Goal: Task Accomplishment & Management: Manage account settings

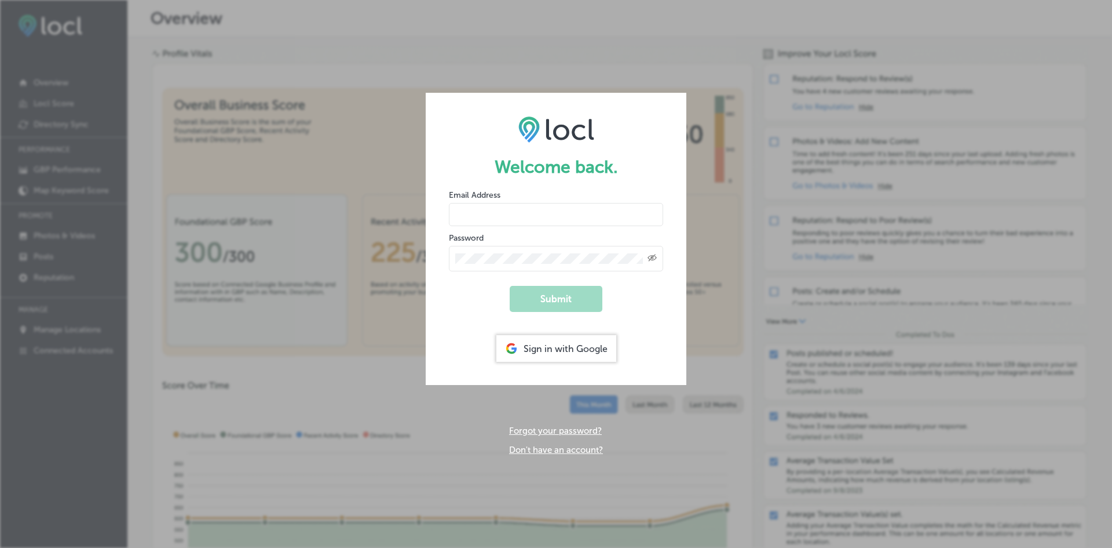
click at [545, 220] on input "email" at bounding box center [556, 214] width 214 height 23
type input "rebekah@"
drag, startPoint x: 527, startPoint y: 207, endPoint x: 366, endPoint y: 214, distance: 161.3
click at [366, 214] on div "Welcome back. Email Address rebekah@ Password Created with Sketch. Submit Sign …" at bounding box center [556, 274] width 1112 height 548
click at [579, 344] on div "Sign in with Google" at bounding box center [557, 348] width 120 height 27
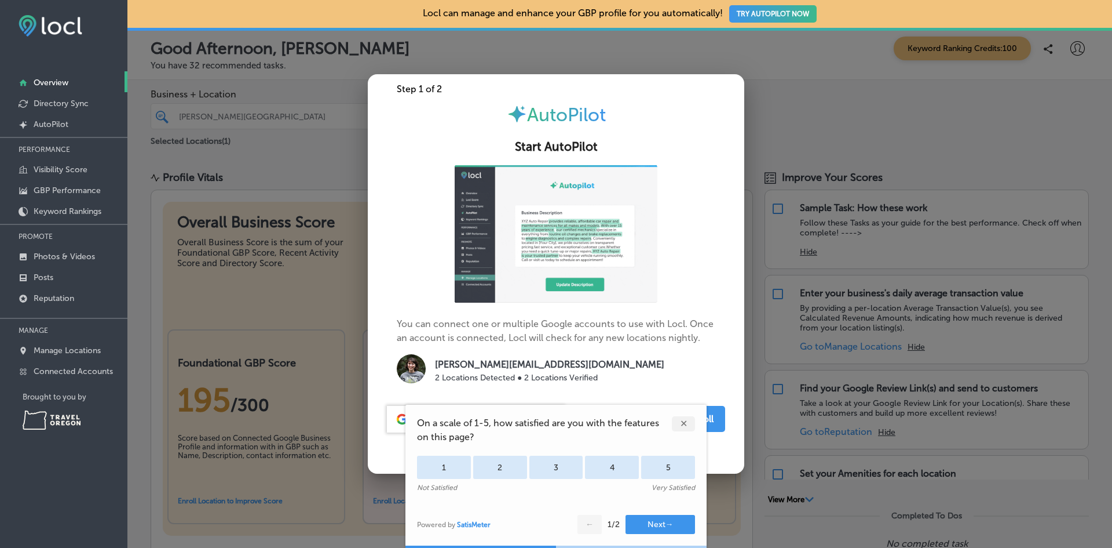
click at [691, 424] on div "✕" at bounding box center [683, 423] width 23 height 15
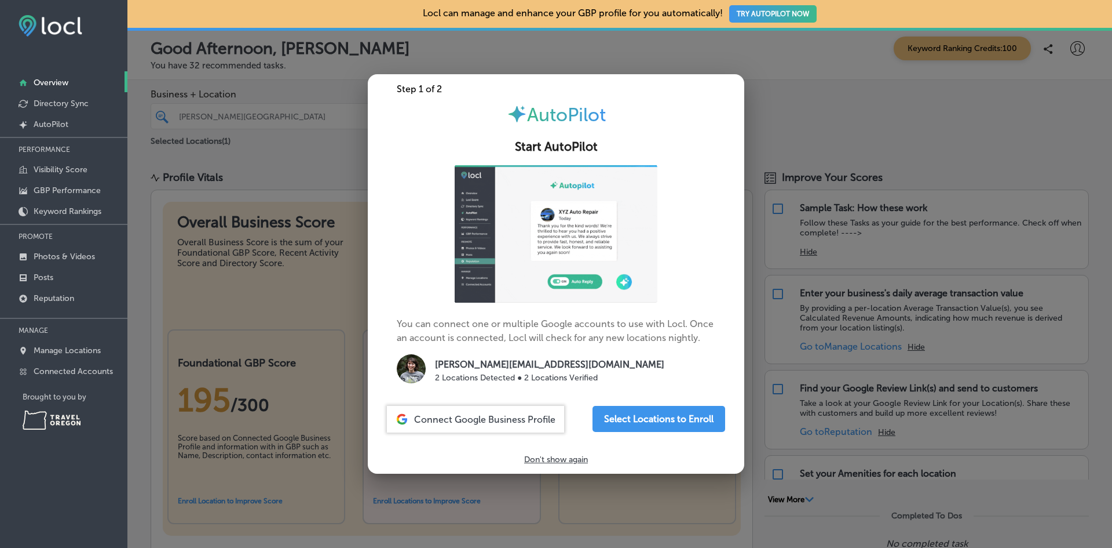
click at [539, 456] on p "Don't show again" at bounding box center [556, 459] width 64 height 10
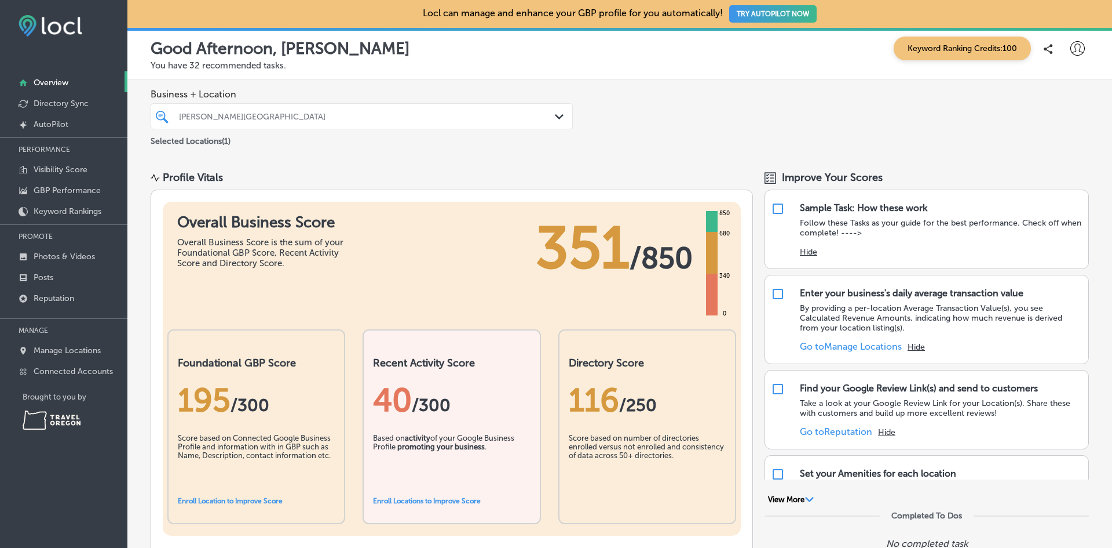
click at [723, 108] on div "Business + Location [PERSON_NAME][GEOGRAPHIC_DATA] Path Created with Sketch. Se…" at bounding box center [619, 118] width 985 height 76
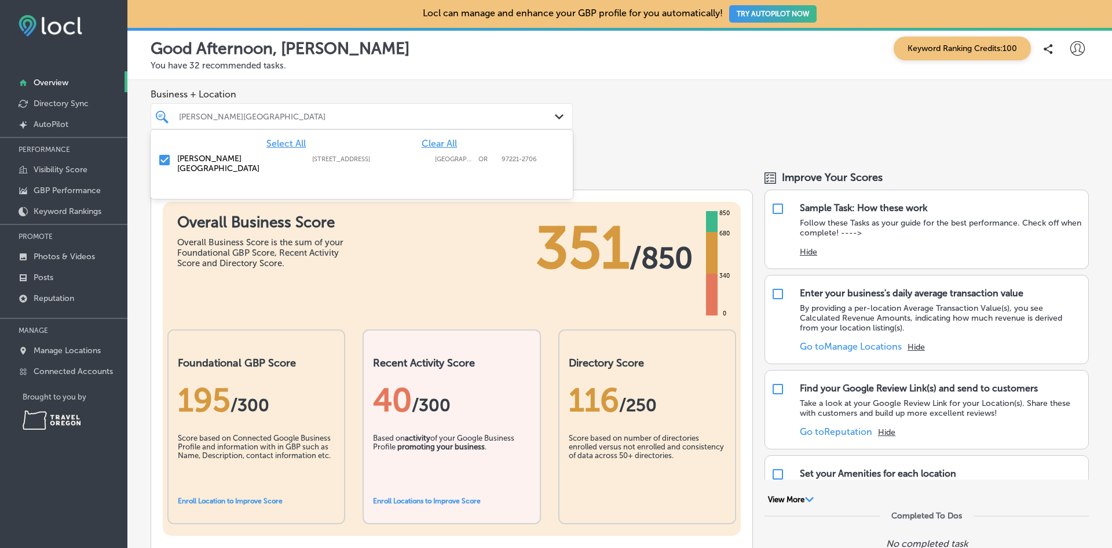
click at [517, 116] on div "[PERSON_NAME][GEOGRAPHIC_DATA]" at bounding box center [367, 116] width 377 height 10
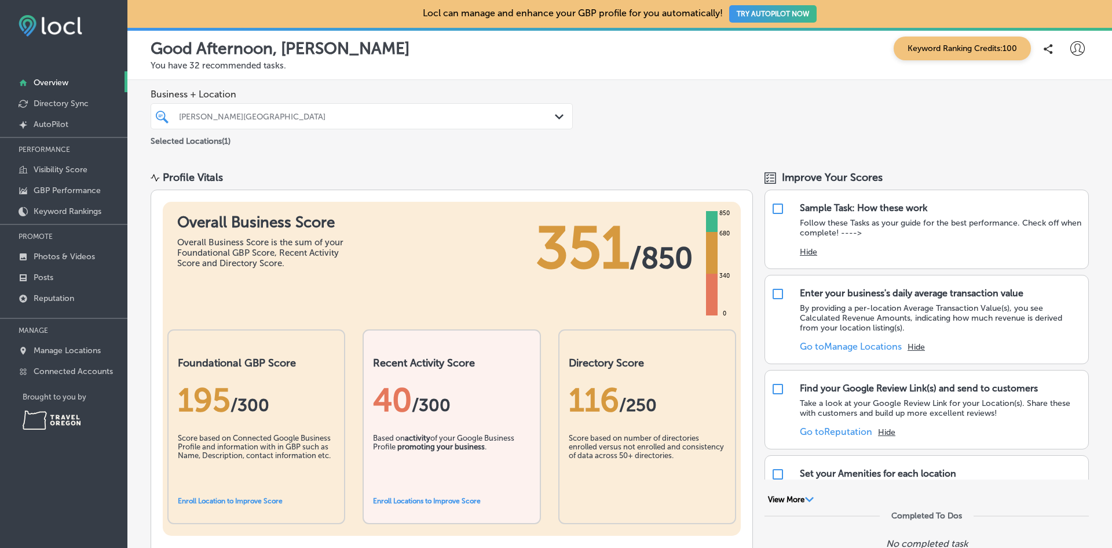
click at [521, 119] on div "[PERSON_NAME][GEOGRAPHIC_DATA]" at bounding box center [367, 116] width 377 height 10
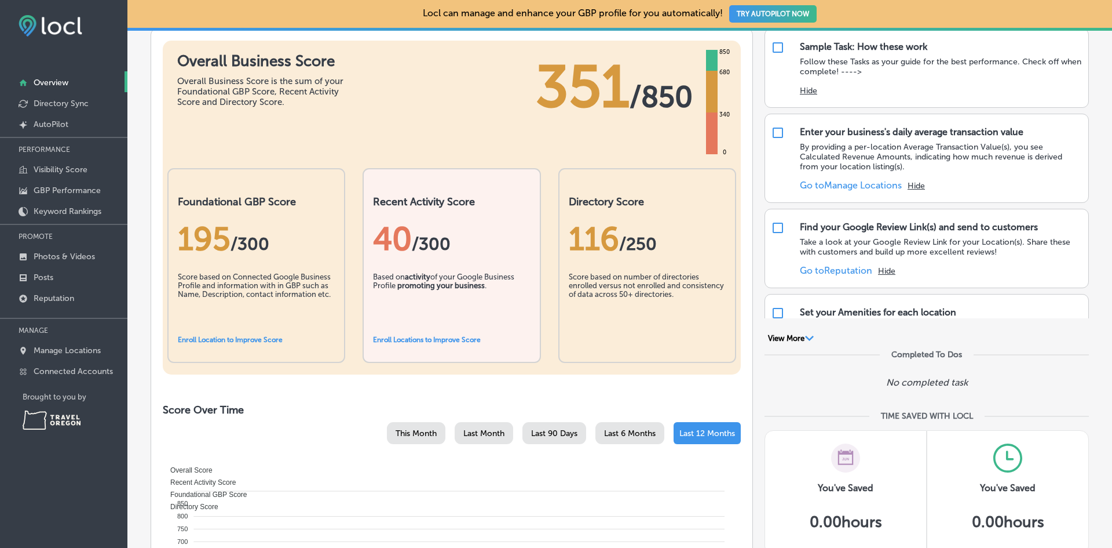
scroll to position [116, 0]
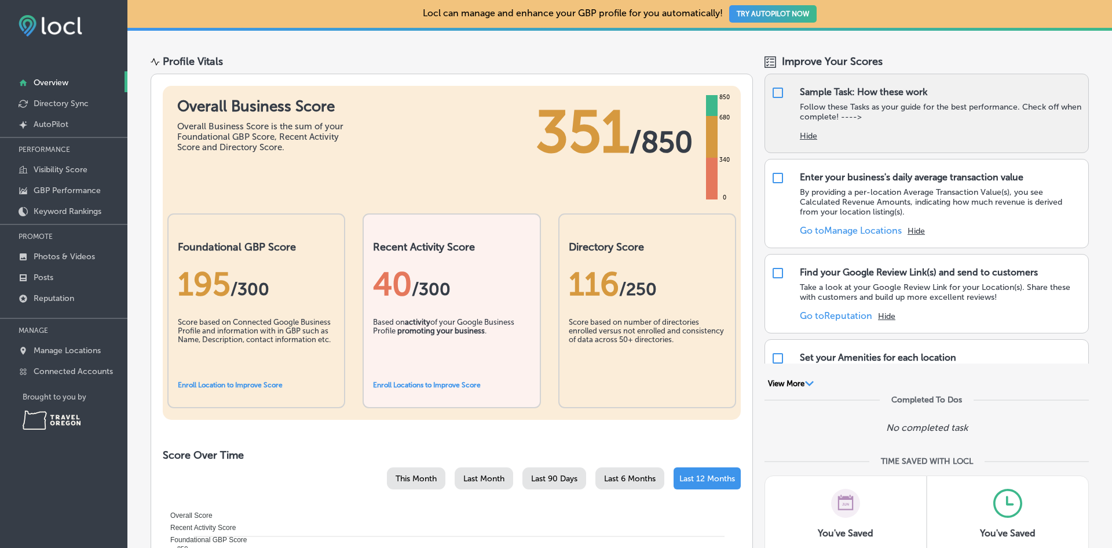
click at [800, 136] on button "Hide" at bounding box center [808, 136] width 17 height 10
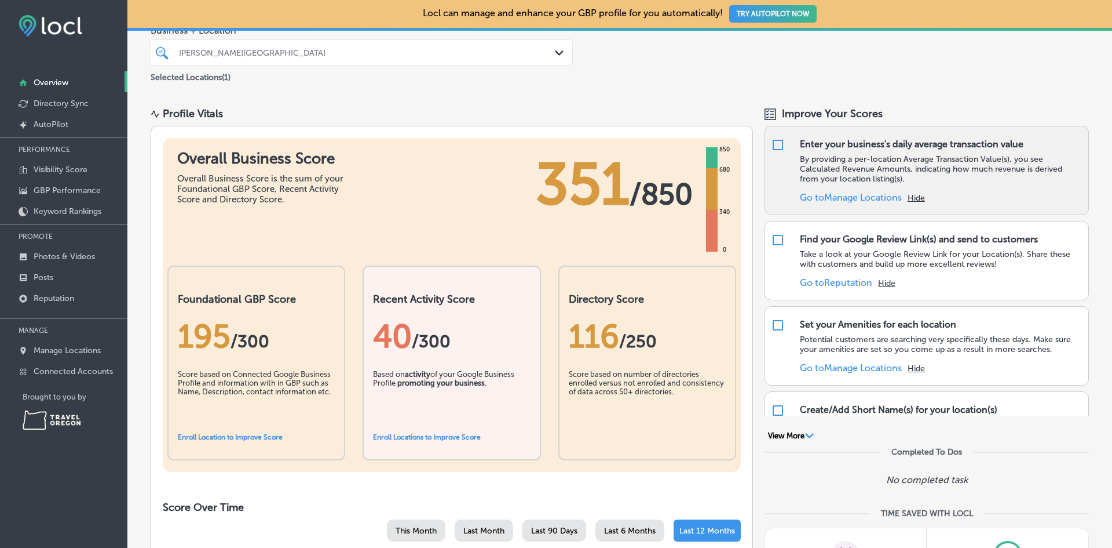
scroll to position [0, 0]
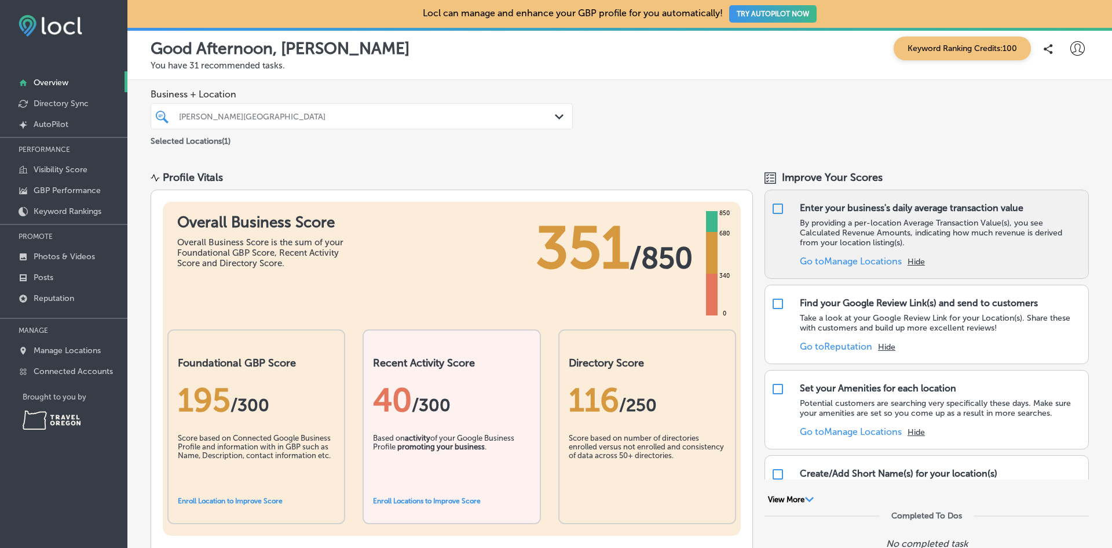
click at [772, 208] on input "checkbox" at bounding box center [778, 209] width 14 height 14
checkbox input "true"
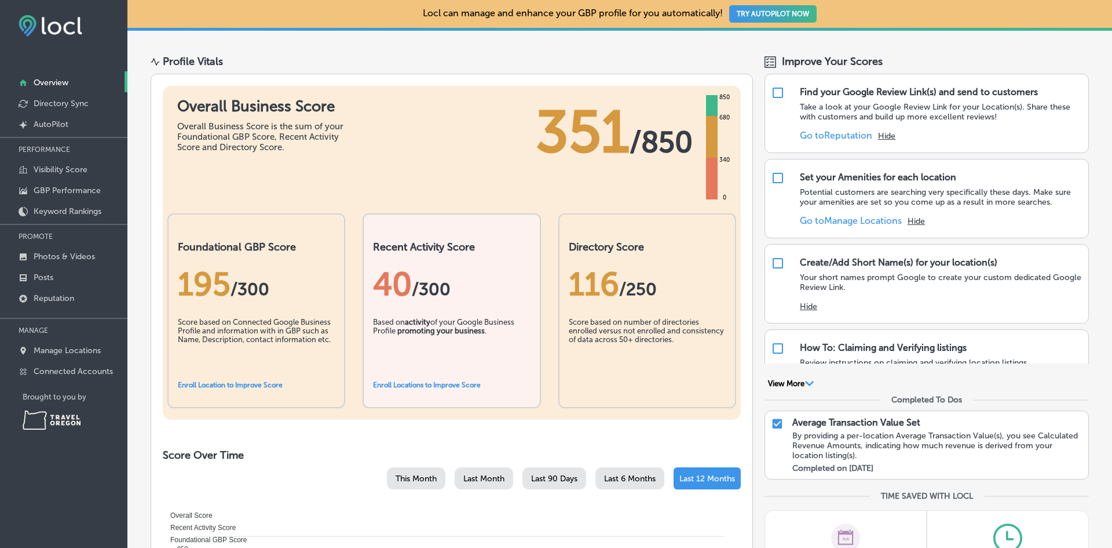
drag, startPoint x: 886, startPoint y: 163, endPoint x: 597, endPoint y: 51, distance: 310.7
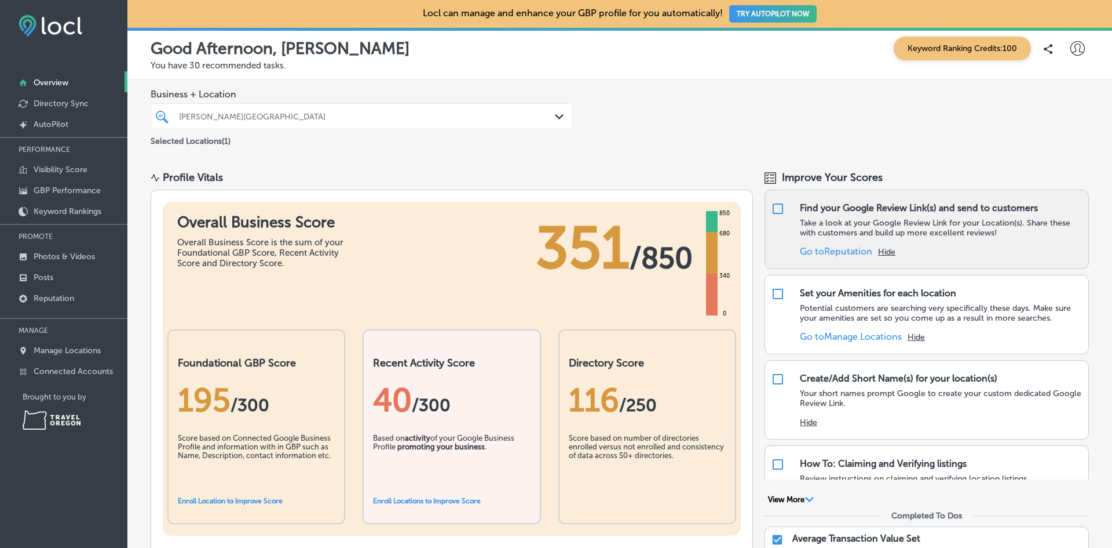
click at [882, 253] on button "Hide" at bounding box center [886, 252] width 17 height 10
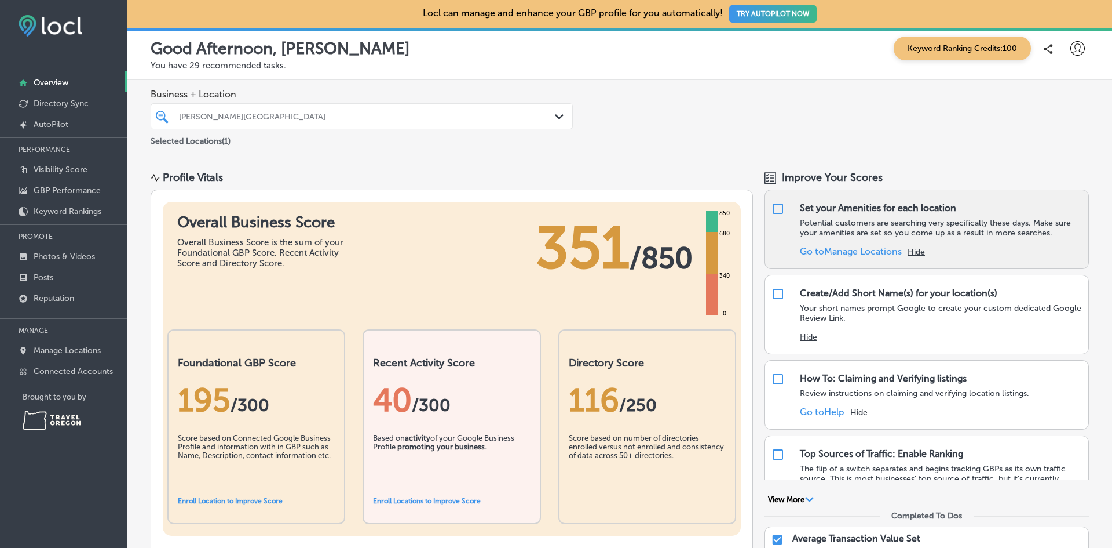
click at [882, 251] on link "Go to [GEOGRAPHIC_DATA] Locations" at bounding box center [851, 251] width 102 height 11
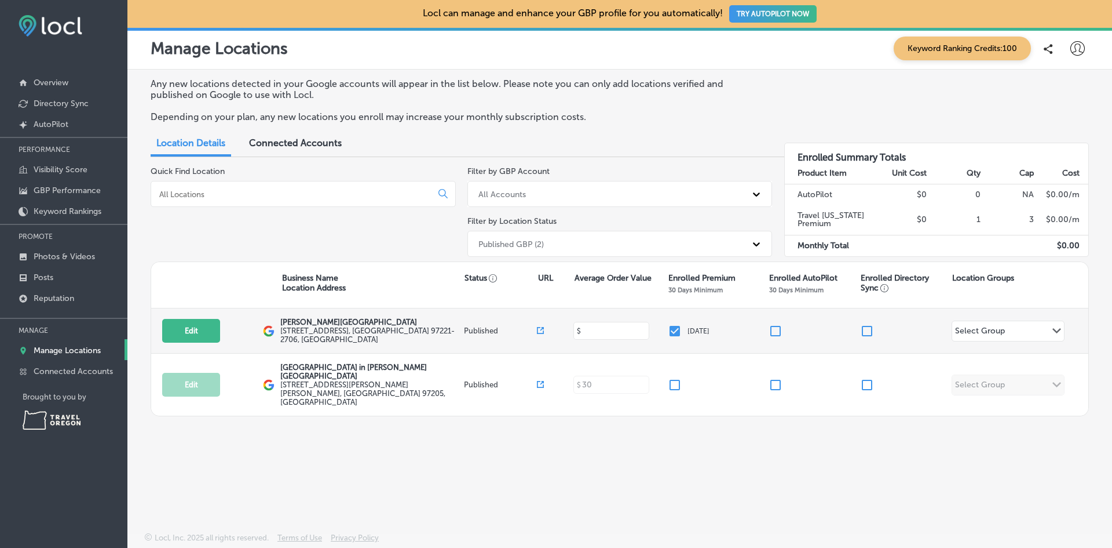
click at [599, 330] on input at bounding box center [611, 330] width 61 height 11
type input "30"
click at [1010, 334] on div "Select Group Path Created with Sketch." at bounding box center [1009, 331] width 112 height 20
click at [995, 372] on button "Add Group +" at bounding box center [1008, 377] width 93 height 25
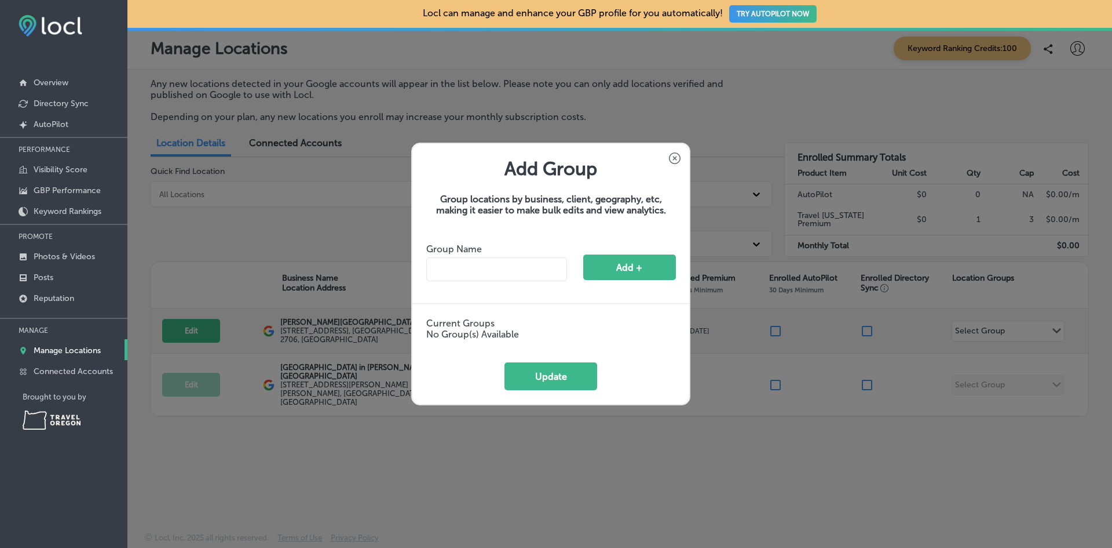
click at [677, 159] on icon at bounding box center [675, 158] width 4 height 4
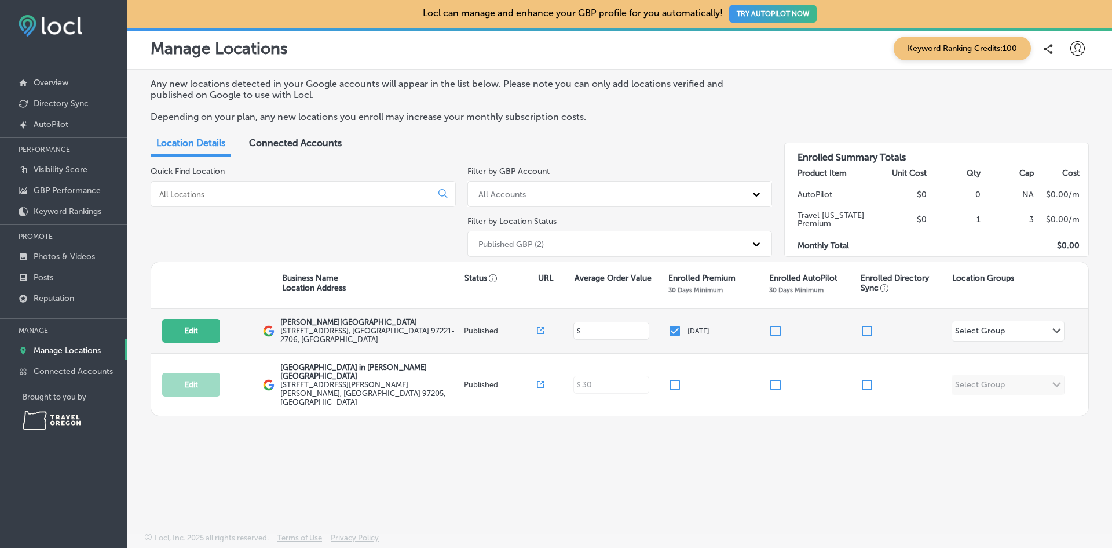
click at [595, 331] on input at bounding box center [611, 330] width 61 height 11
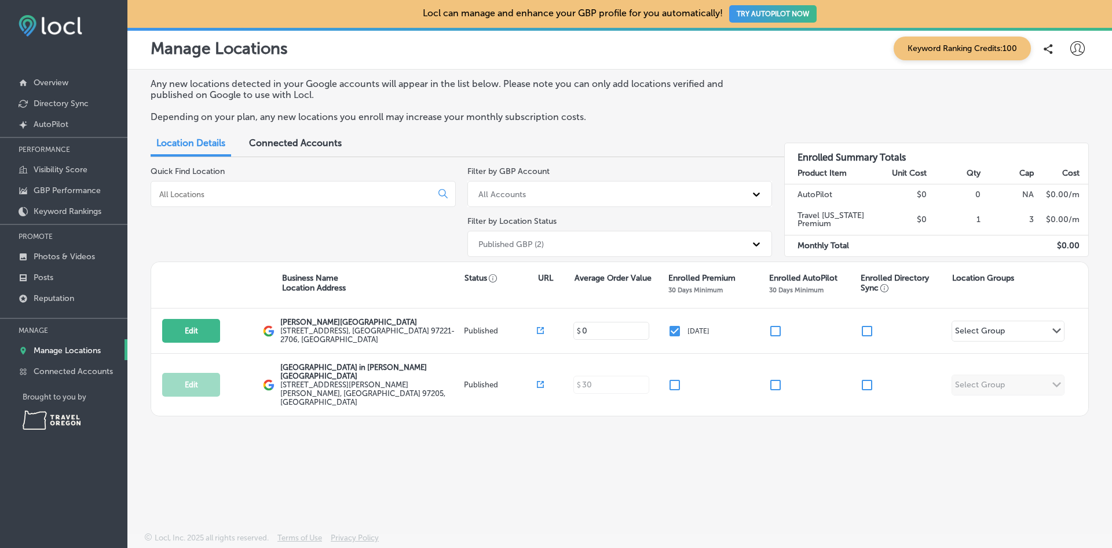
type input "0"
click at [484, 455] on body "iconmonstr-menu-thin copy Created with Sketch. Overview Directory Sync Created …" at bounding box center [556, 274] width 1112 height 548
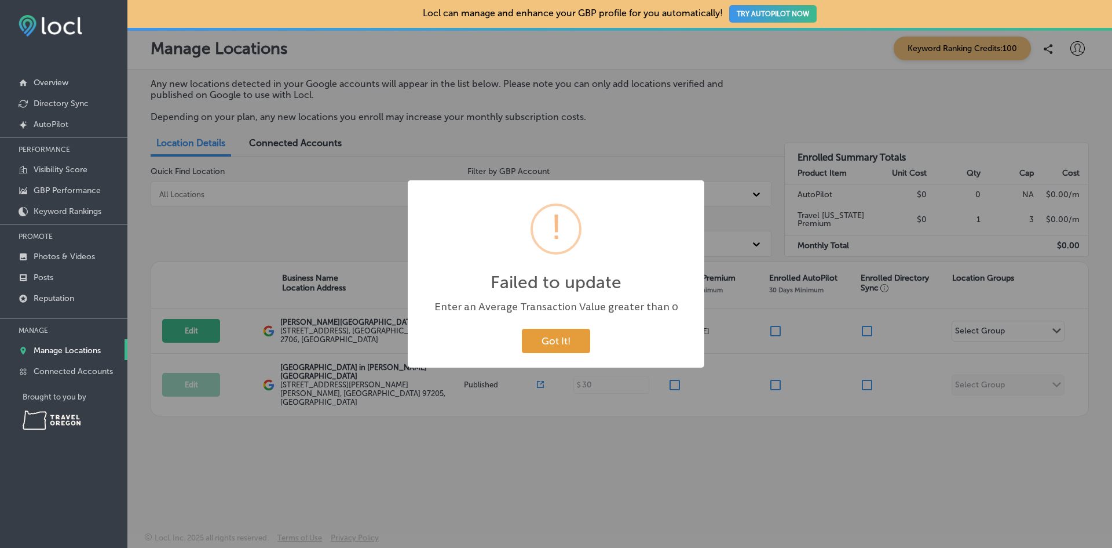
click at [546, 342] on button "Got It!" at bounding box center [556, 341] width 68 height 24
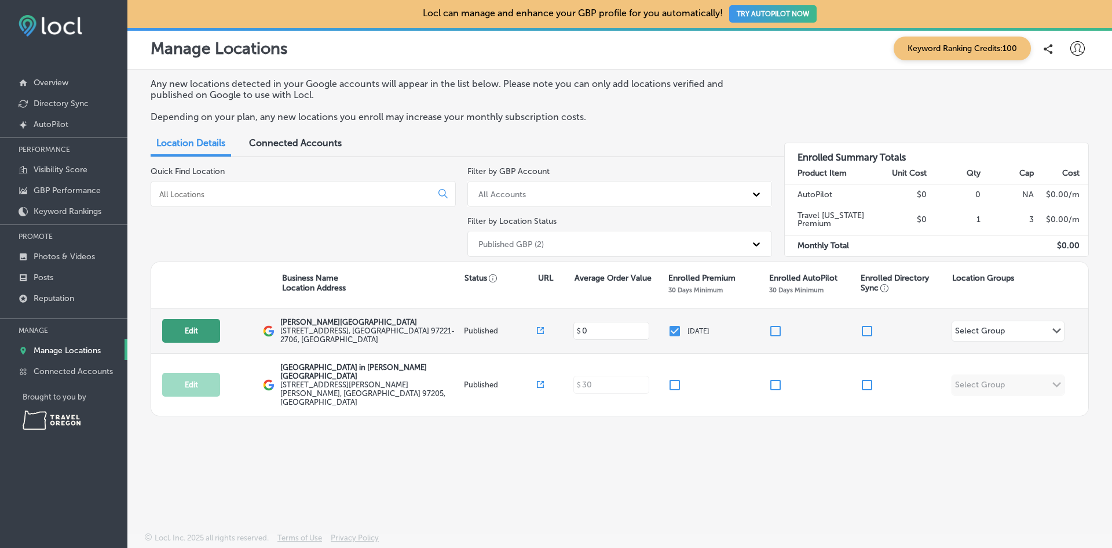
click at [184, 329] on button "Edit" at bounding box center [191, 331] width 58 height 24
select select "US"
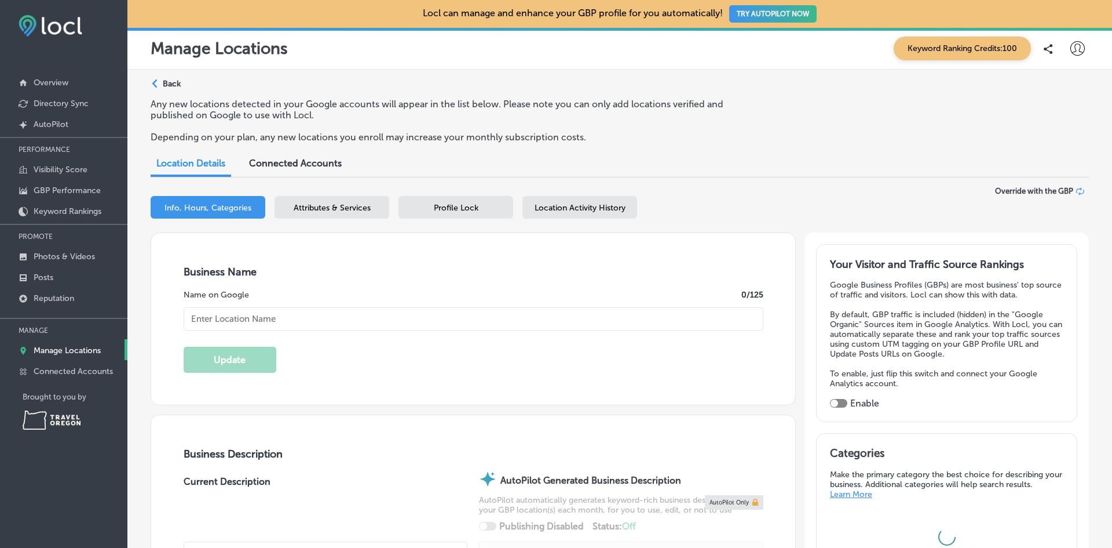
type input "[PERSON_NAME][GEOGRAPHIC_DATA]"
type input "[STREET_ADDRESS]"
type input "[GEOGRAPHIC_DATA]"
type input "97221-2706"
type input "US"
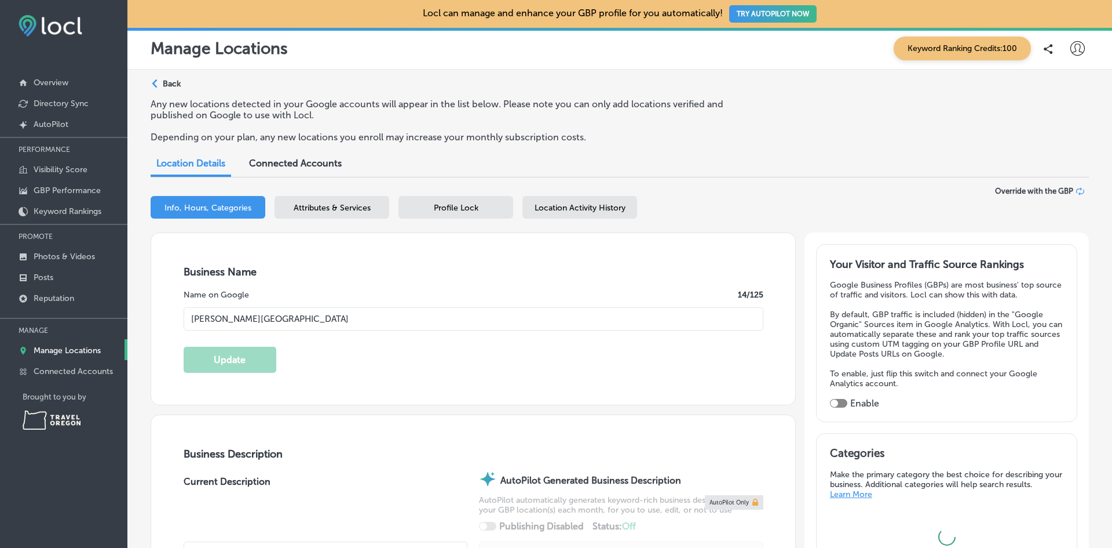
type input "[URL][DOMAIN_NAME]"
checkbox input "true"
type textarea "[PERSON_NAME][GEOGRAPHIC_DATA], located in [GEOGRAPHIC_DATA]'s [US_STATE][GEOGR…"
type input "[PHONE_NUMBER]"
select select "US"
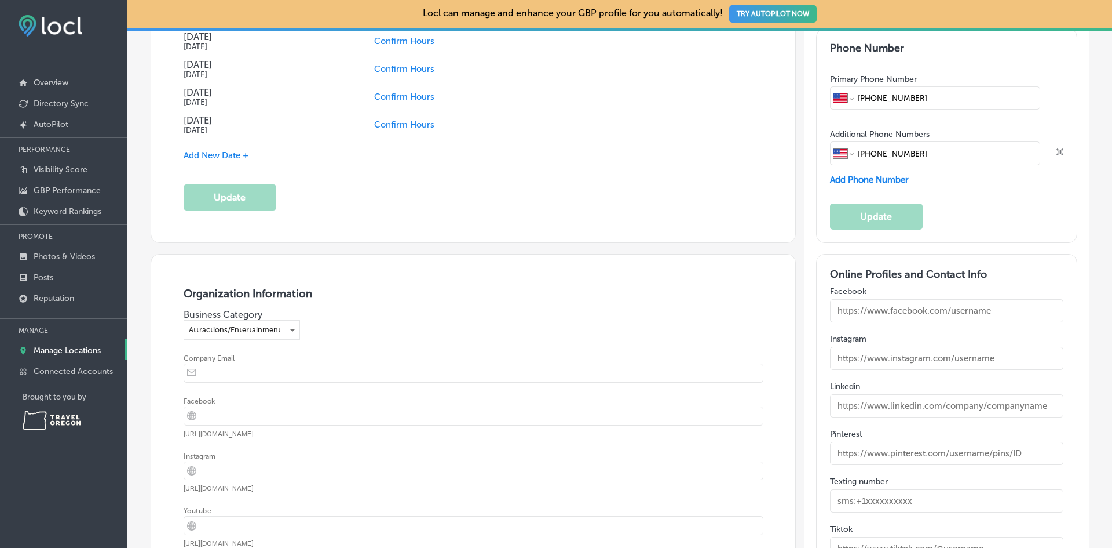
scroll to position [1622, 0]
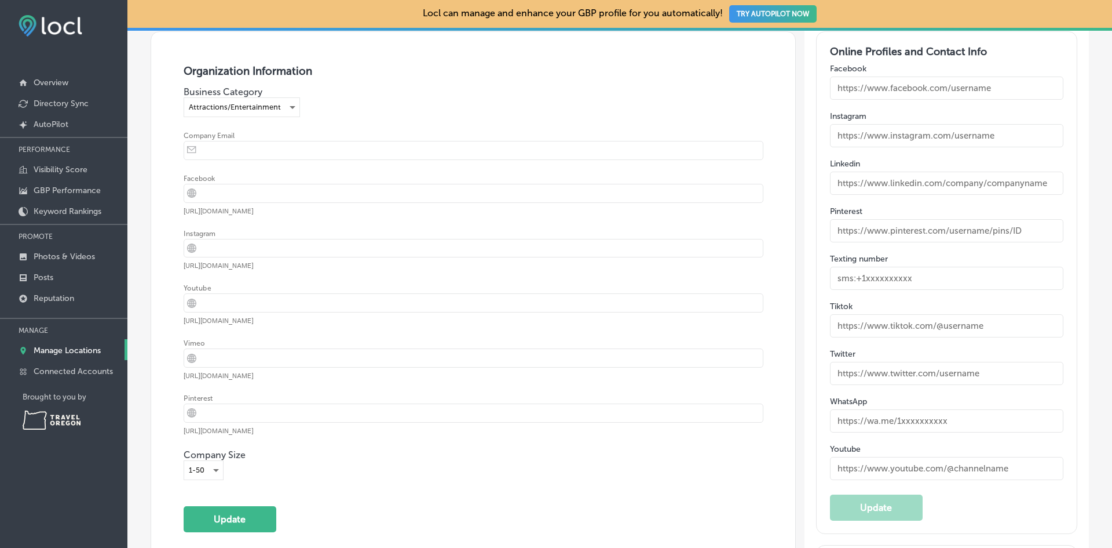
click at [225, 148] on input "email" at bounding box center [482, 150] width 561 height 18
type input "[EMAIL_ADDRESS][DOMAIN_NAME]"
paste input "[URL][DOMAIN_NAME]"
type input "[URL][DOMAIN_NAME]"
click at [244, 246] on input "url" at bounding box center [482, 248] width 561 height 18
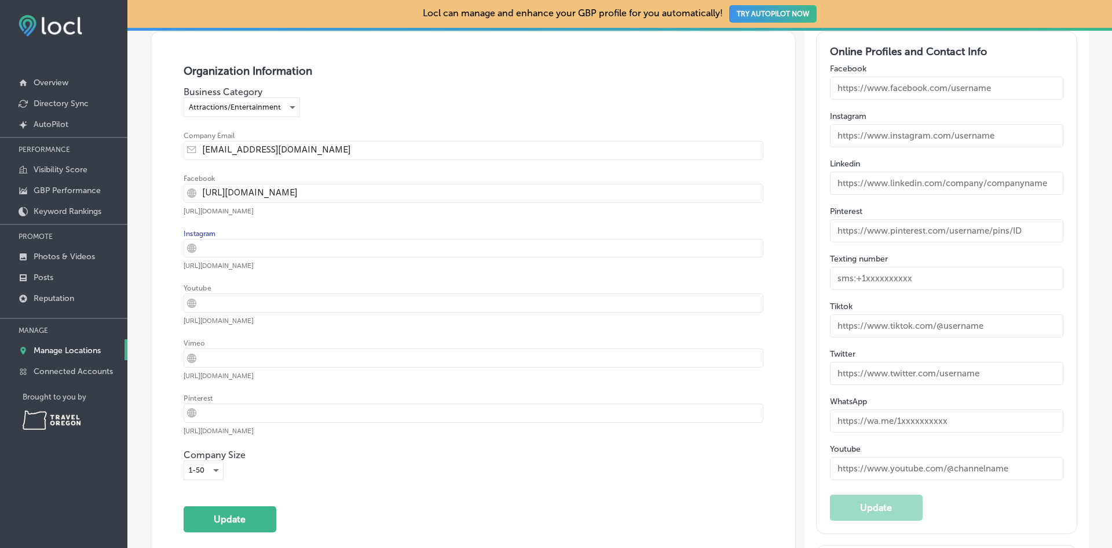
paste input "[URL][DOMAIN_NAME]"
type input "[URL][DOMAIN_NAME]"
click at [238, 310] on div "Youtube iconmonstr-globe-3 Created with Sketch. [URL][DOMAIN_NAME]" at bounding box center [474, 304] width 580 height 41
click at [245, 300] on input "url" at bounding box center [482, 303] width 561 height 18
paste input "[URL][DOMAIN_NAME]"
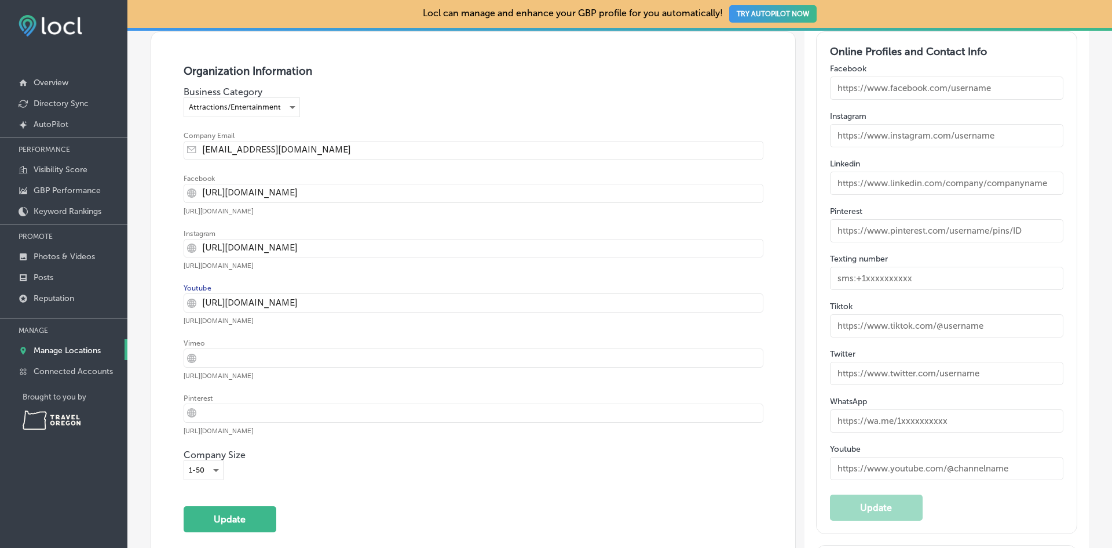
type input "[URL][DOMAIN_NAME]"
click at [279, 100] on div "Attractions/Entertainment" at bounding box center [241, 107] width 115 height 19
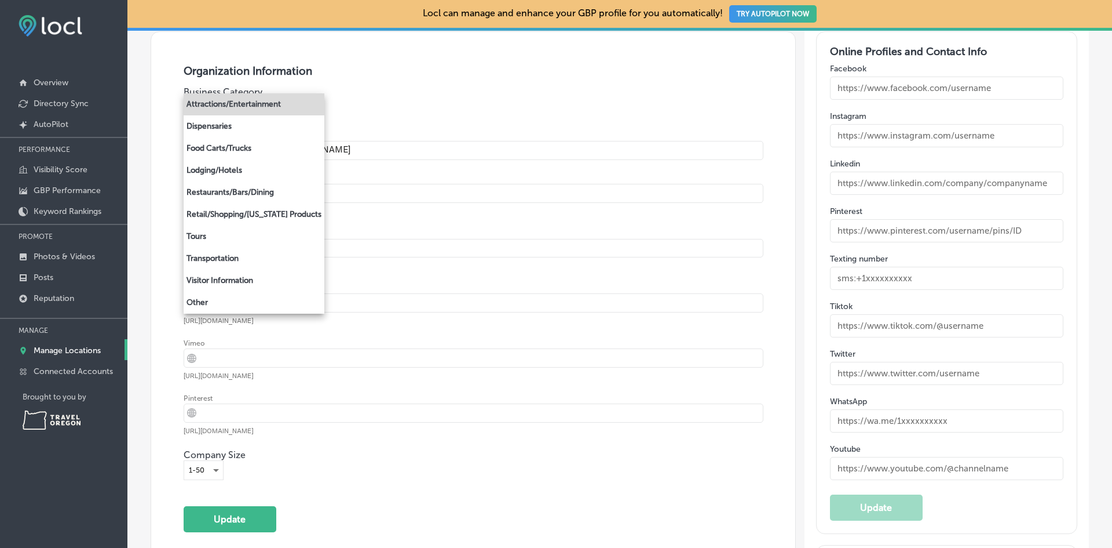
click at [390, 82] on div at bounding box center [556, 274] width 1112 height 548
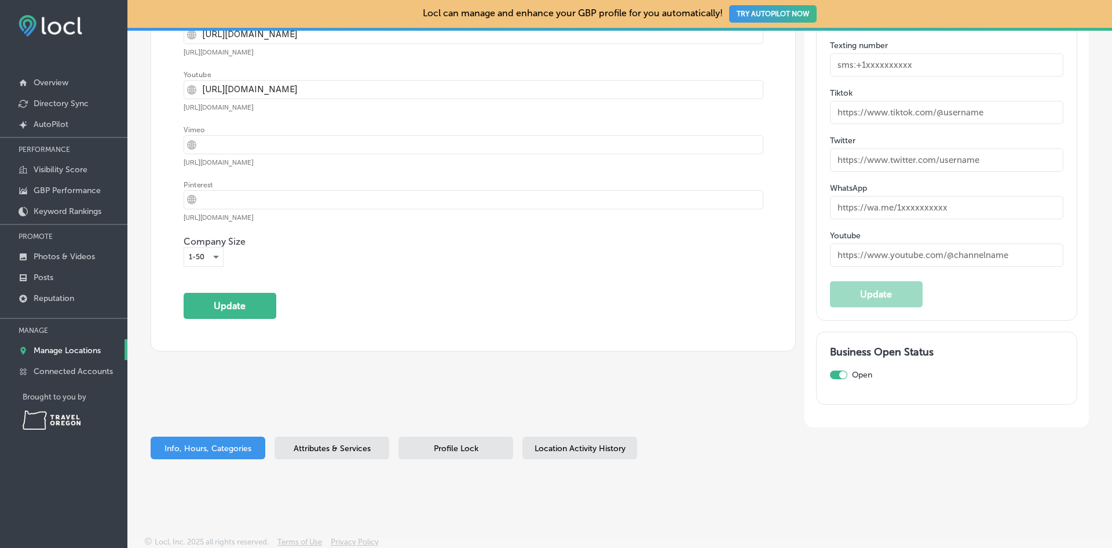
scroll to position [1837, 0]
click at [250, 295] on button "Update" at bounding box center [230, 304] width 93 height 26
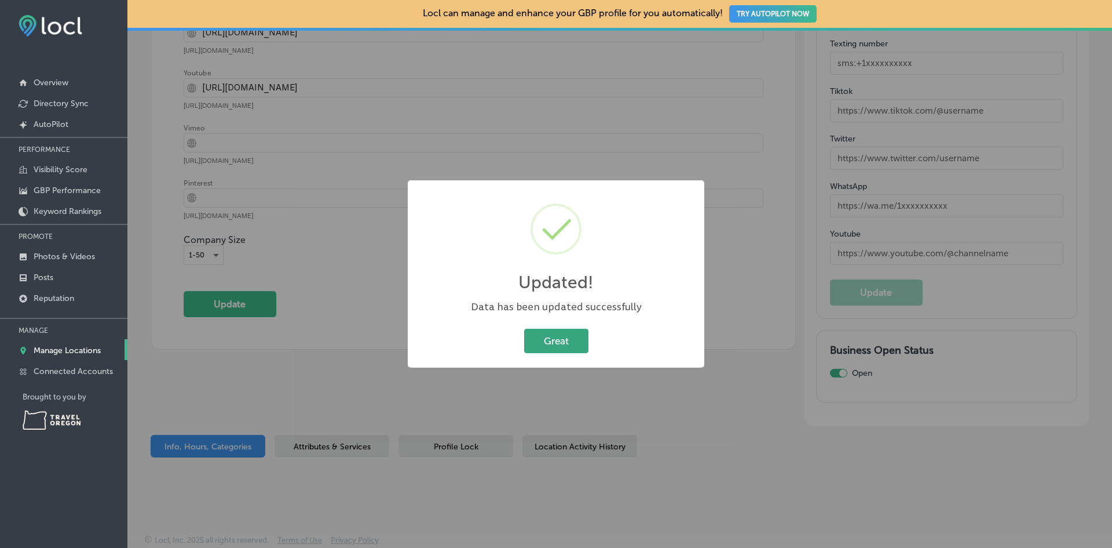
click at [546, 338] on button "Great" at bounding box center [556, 341] width 64 height 24
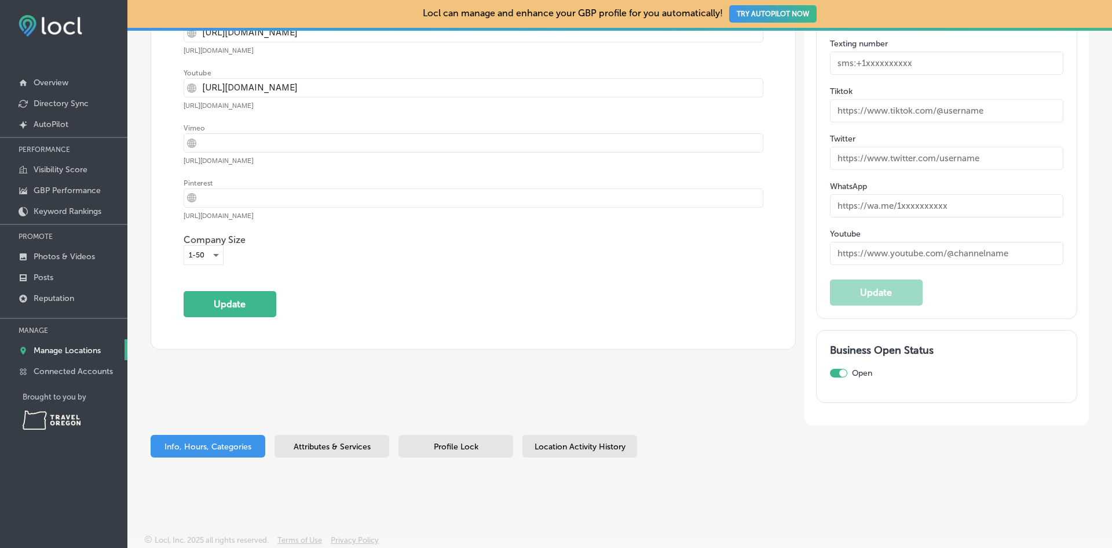
click at [318, 446] on span "Attributes & Services" at bounding box center [332, 447] width 77 height 10
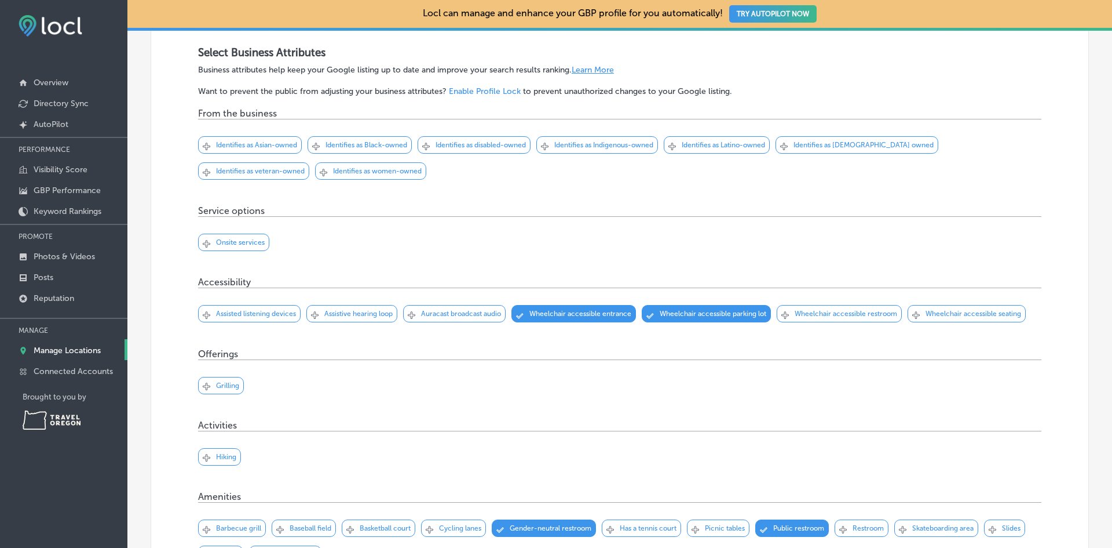
scroll to position [1305, 0]
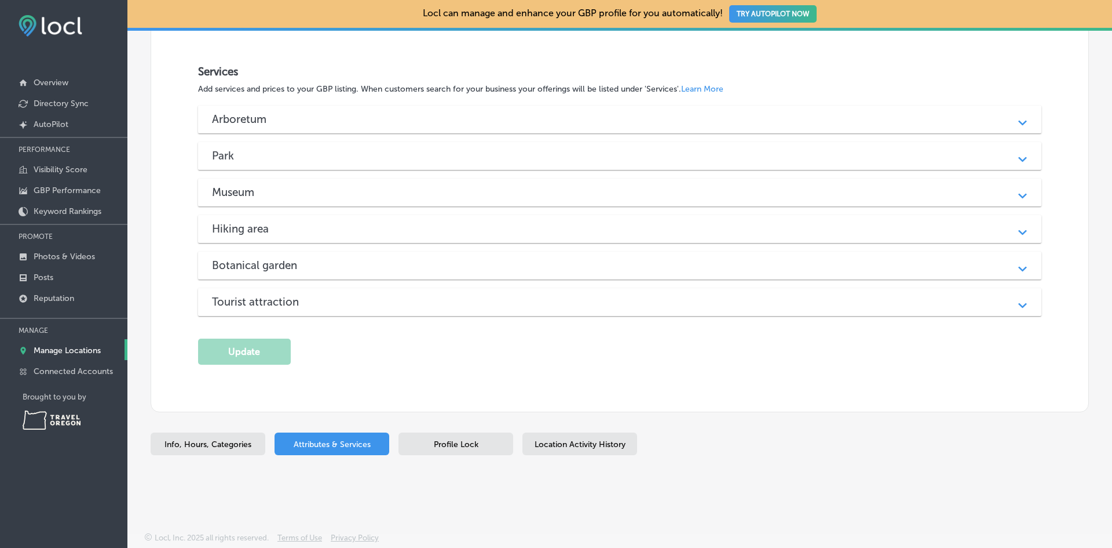
click at [246, 120] on h3 "Arboretum" at bounding box center [248, 118] width 73 height 13
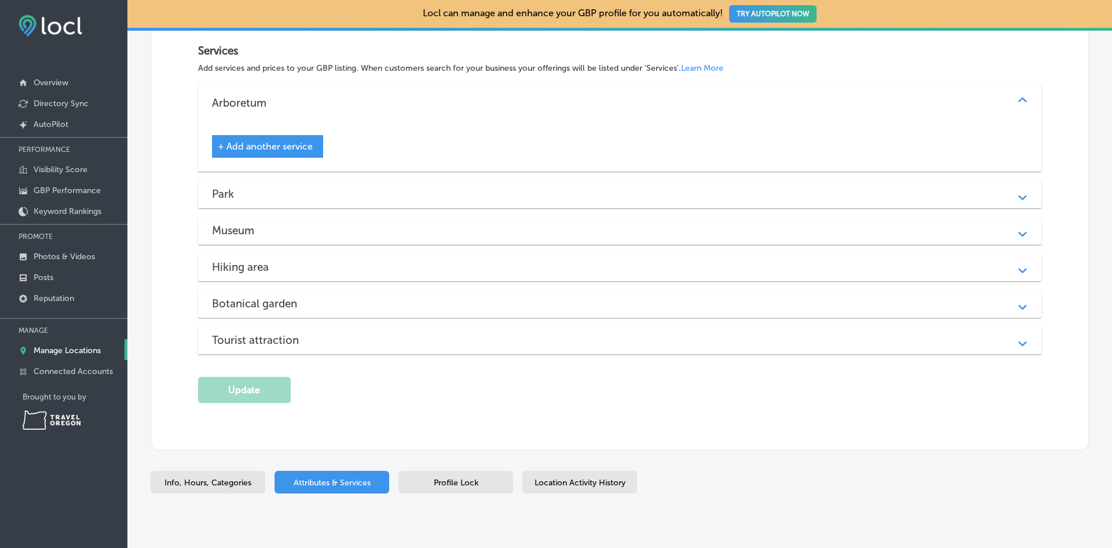
click at [436, 487] on span "Profile Lock" at bounding box center [456, 482] width 45 height 10
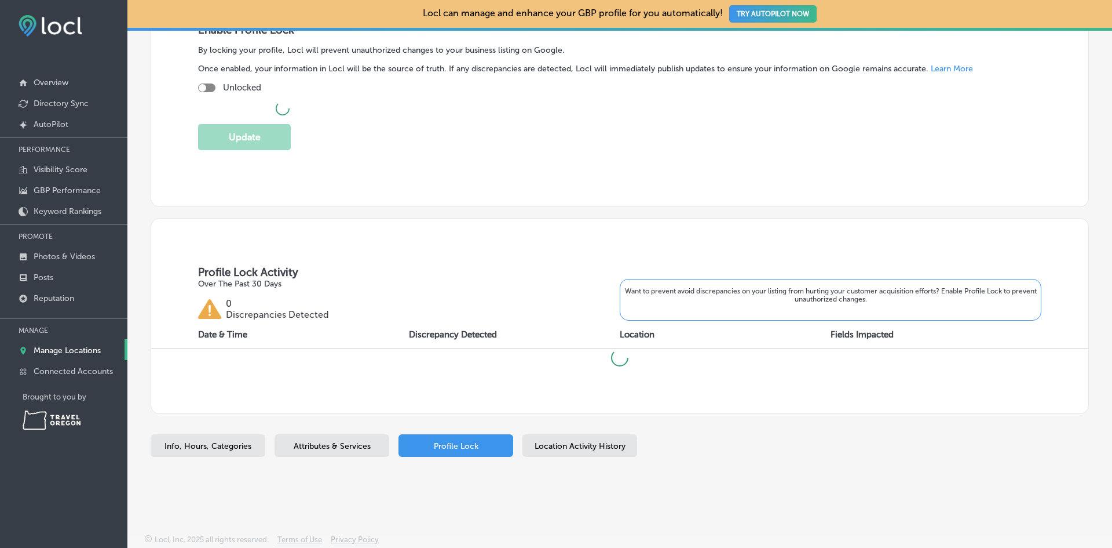
checkbox input "true"
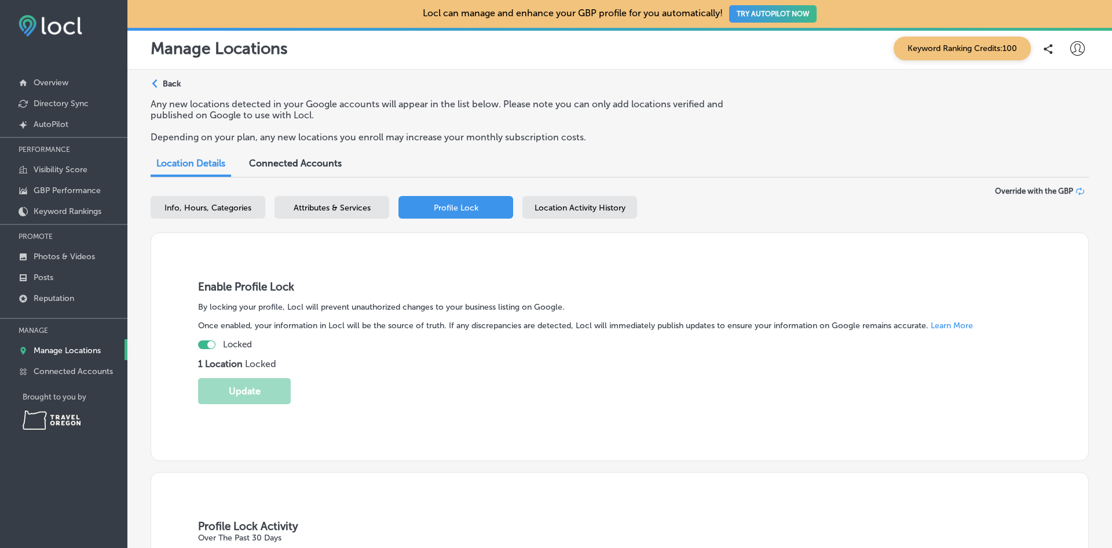
click at [167, 78] on div "Path Created with Sketch. Back Any new locations detected in your Google accoun…" at bounding box center [619, 398] width 985 height 657
click at [76, 254] on p "Photos & Videos" at bounding box center [64, 256] width 61 height 10
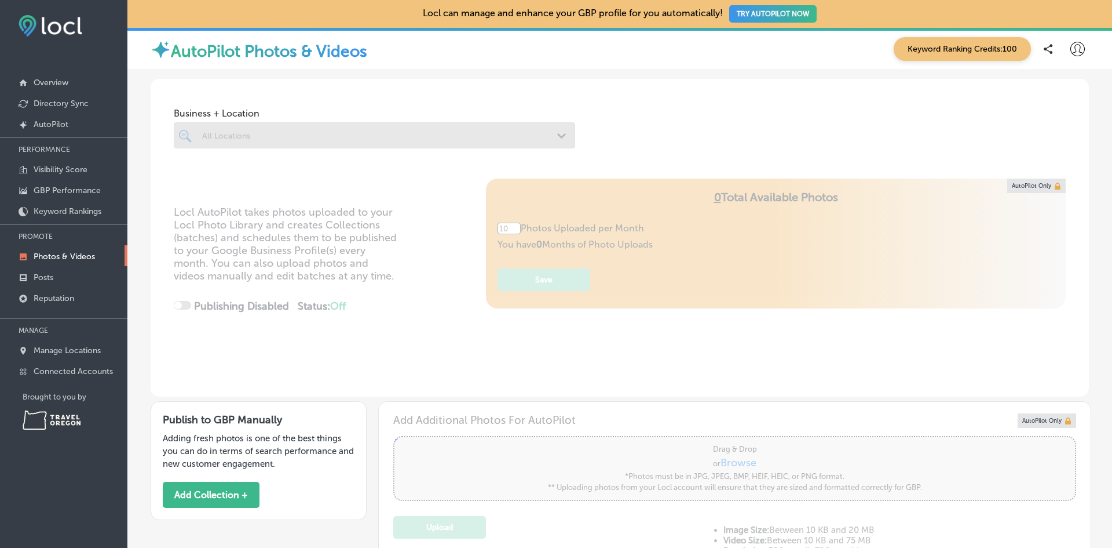
type input "5"
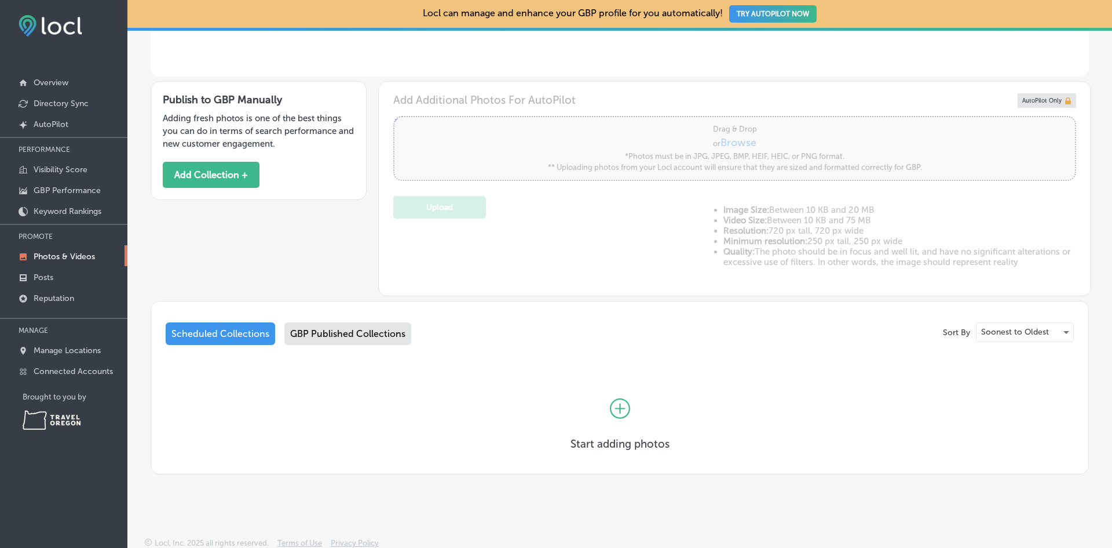
scroll to position [325, 0]
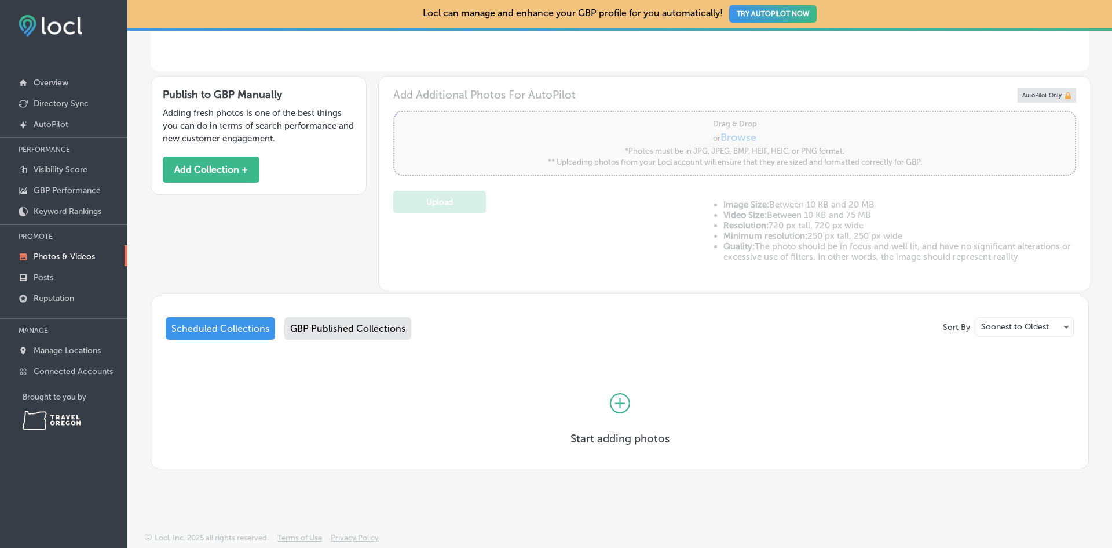
click at [617, 405] on icon at bounding box center [620, 403] width 20 height 20
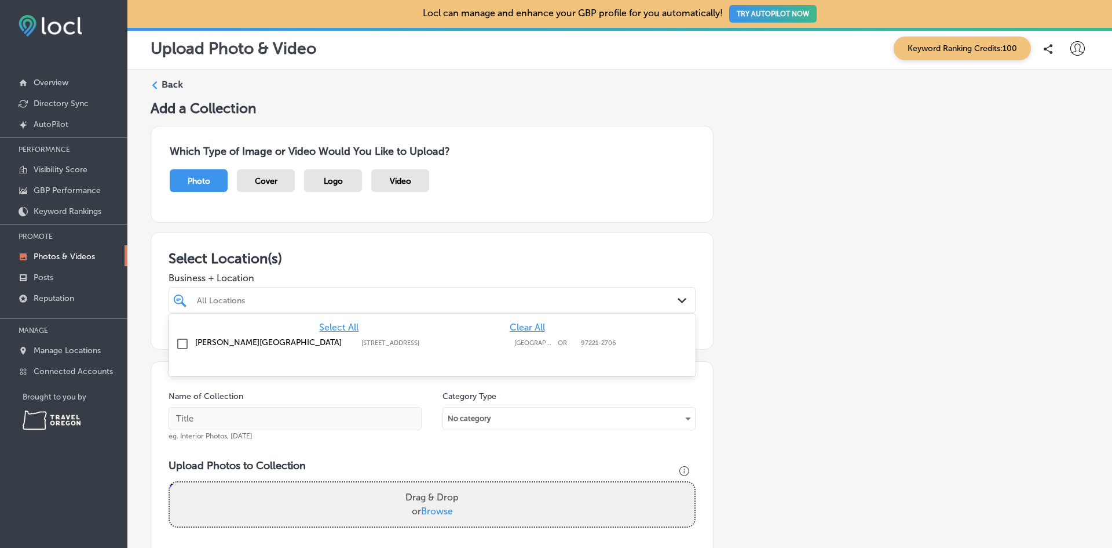
click at [239, 302] on div "All Locations" at bounding box center [438, 300] width 482 height 10
click at [180, 345] on input "checkbox" at bounding box center [183, 344] width 14 height 14
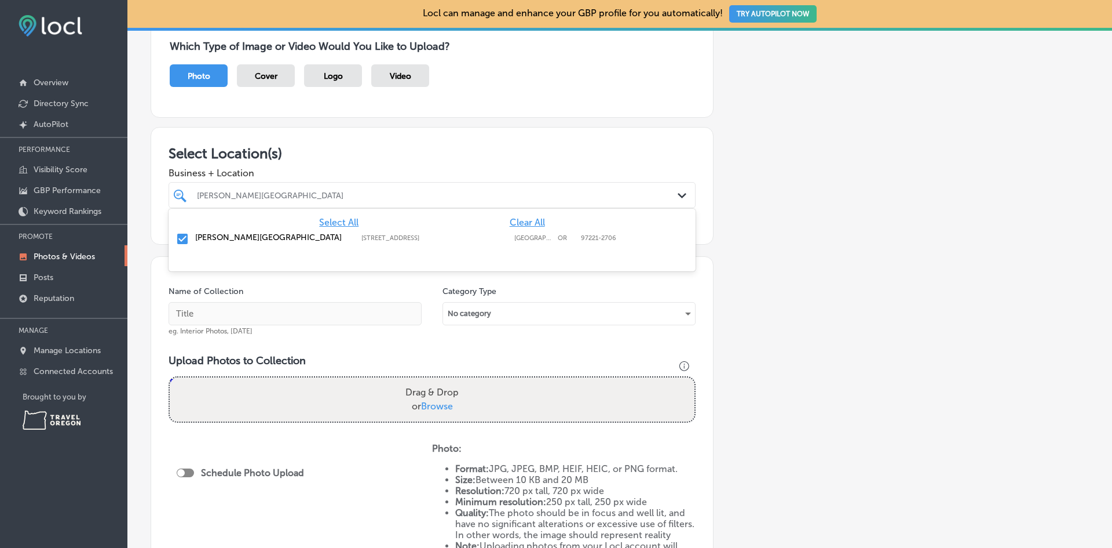
scroll to position [116, 0]
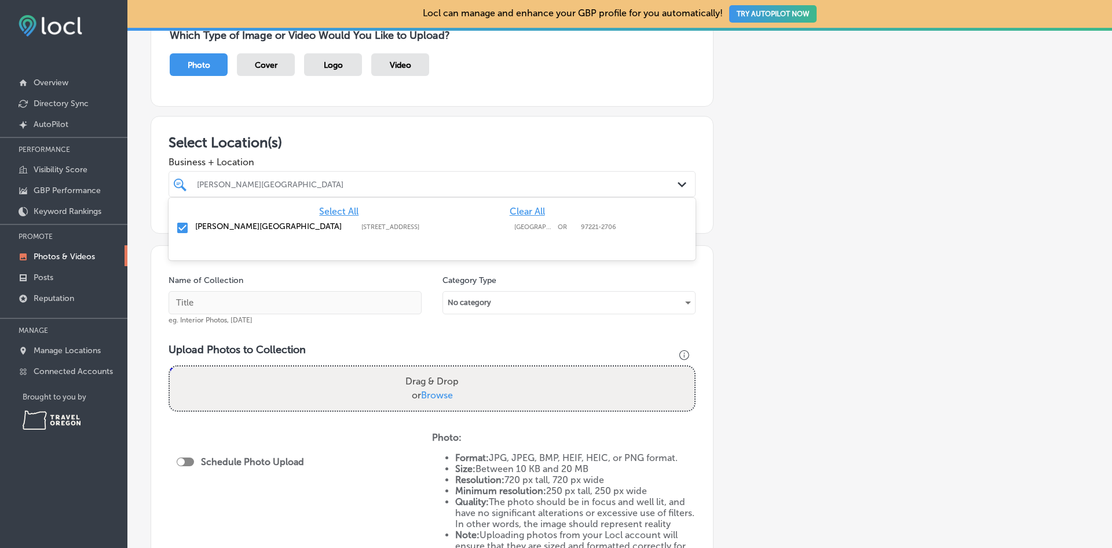
click at [287, 435] on div "Schedule Photo Upload" at bounding box center [248, 478] width 143 height 93
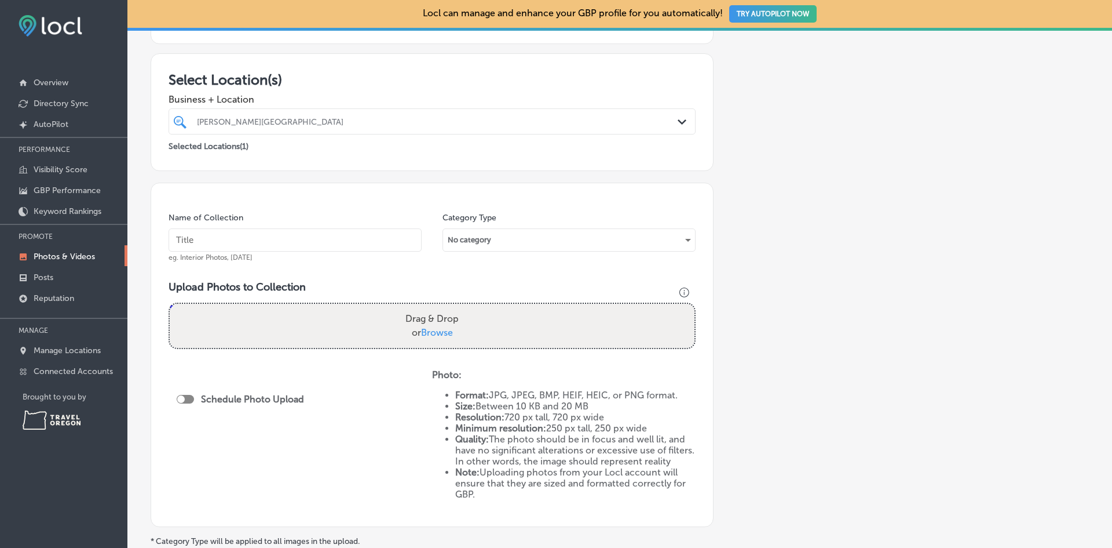
scroll to position [145, 0]
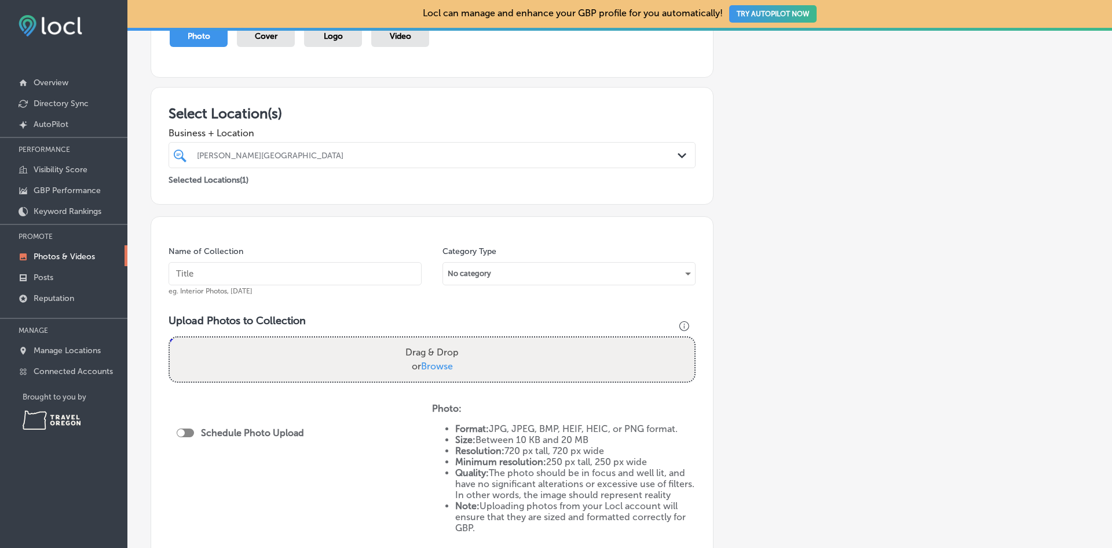
click at [253, 269] on input "text" at bounding box center [295, 273] width 253 height 23
type input "Fall Colors 2025"
click at [435, 366] on span "Browse" at bounding box center [437, 365] width 32 height 11
click at [435, 341] on input "Drag & Drop or Browse" at bounding box center [432, 338] width 525 height 3
type input "C:\fakepath\hawthorn-maple junction japanese [PERSON_NAME] [DATE].JPEG"
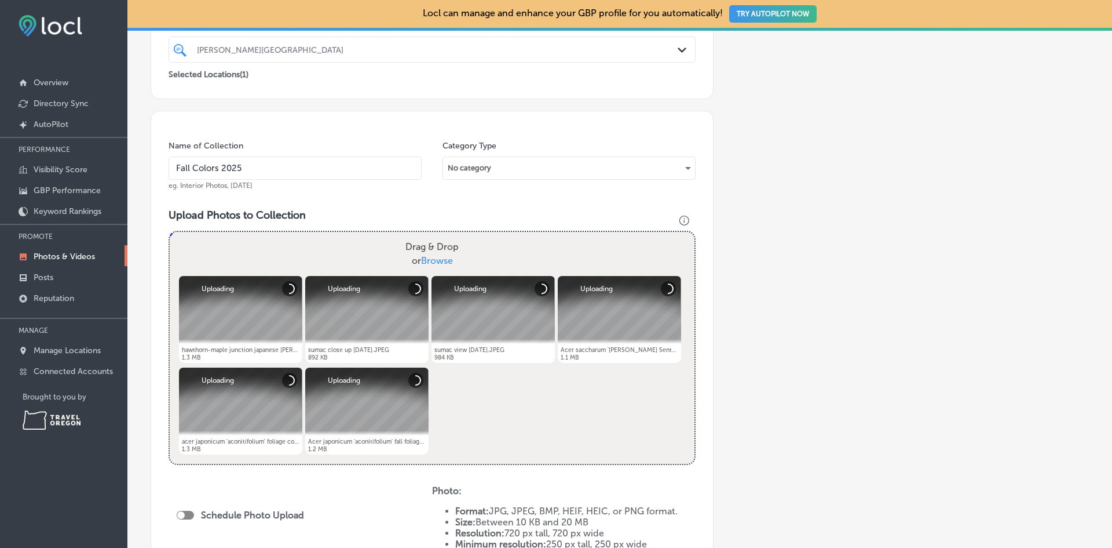
scroll to position [203, 0]
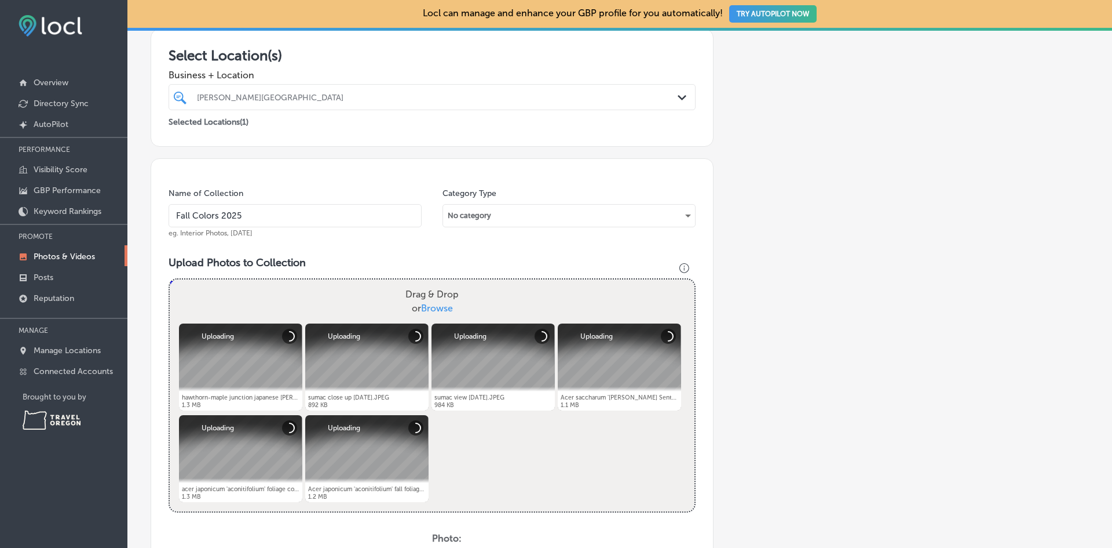
click at [426, 307] on span "Browse" at bounding box center [437, 307] width 32 height 11
click at [426, 283] on input "Drag & Drop or Browse" at bounding box center [432, 280] width 525 height 3
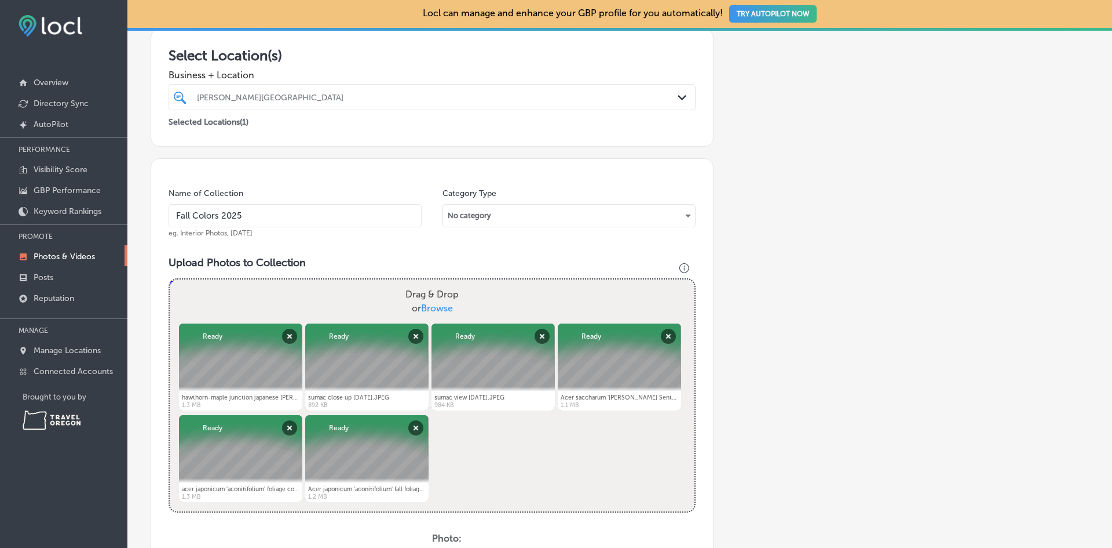
type input "C:\fakepath\ash 2.JPEG"
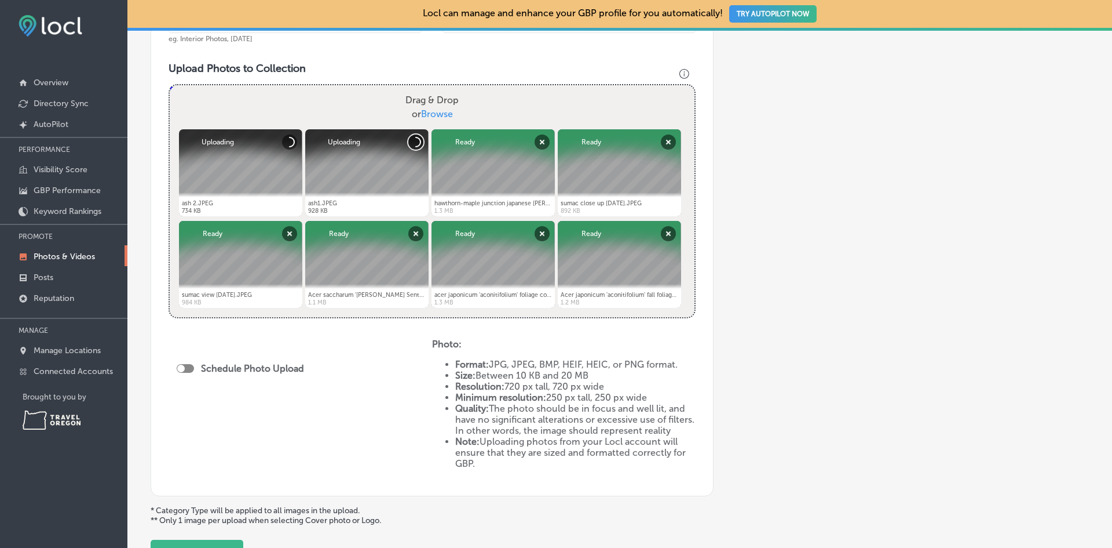
scroll to position [377, 0]
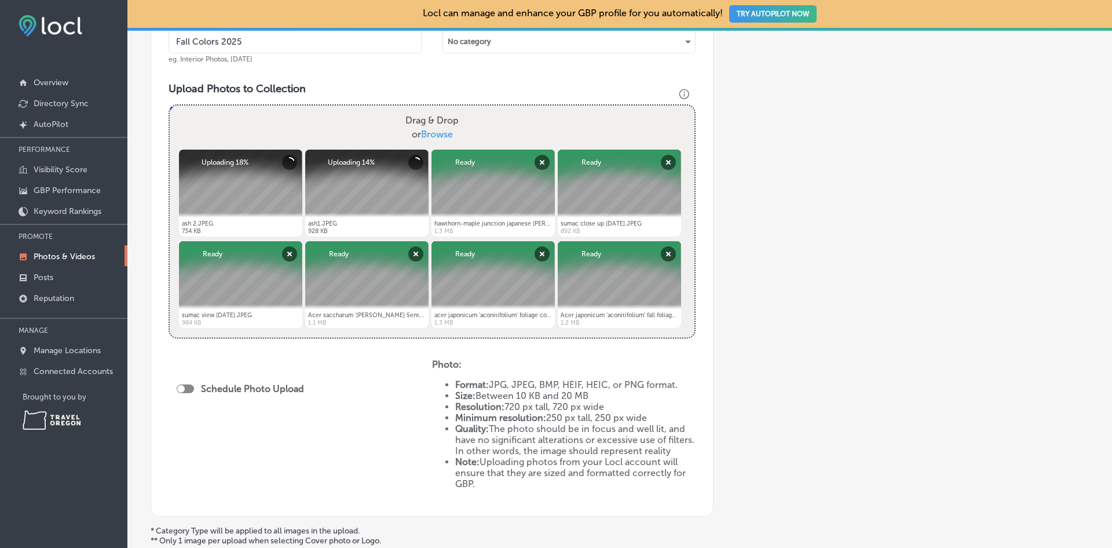
click at [432, 128] on label "Drag & Drop or Browse" at bounding box center [432, 127] width 63 height 37
click at [432, 109] on input "Drag & Drop or Browse" at bounding box center [432, 106] width 525 height 3
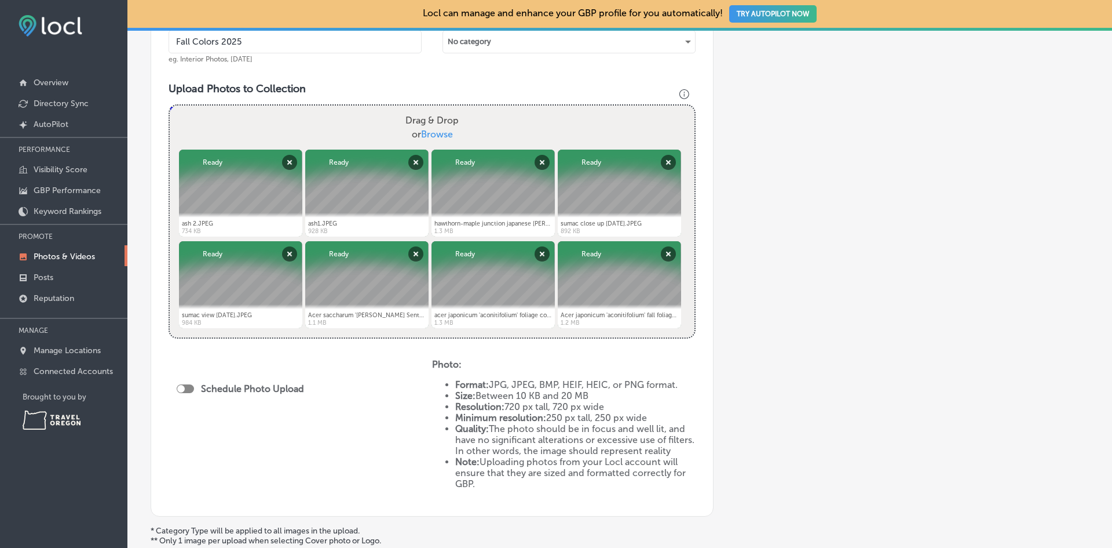
type input "C:\fakepath\IMG_3975.JPEG"
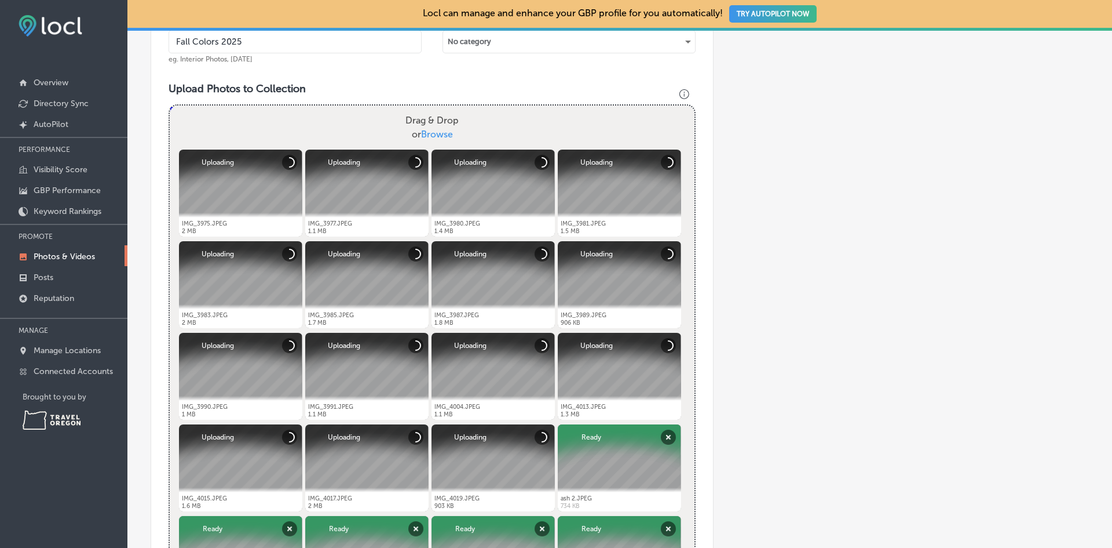
click at [432, 134] on span "Browse" at bounding box center [437, 134] width 32 height 11
click at [432, 109] on input "Drag & Drop or Browse" at bounding box center [432, 106] width 525 height 3
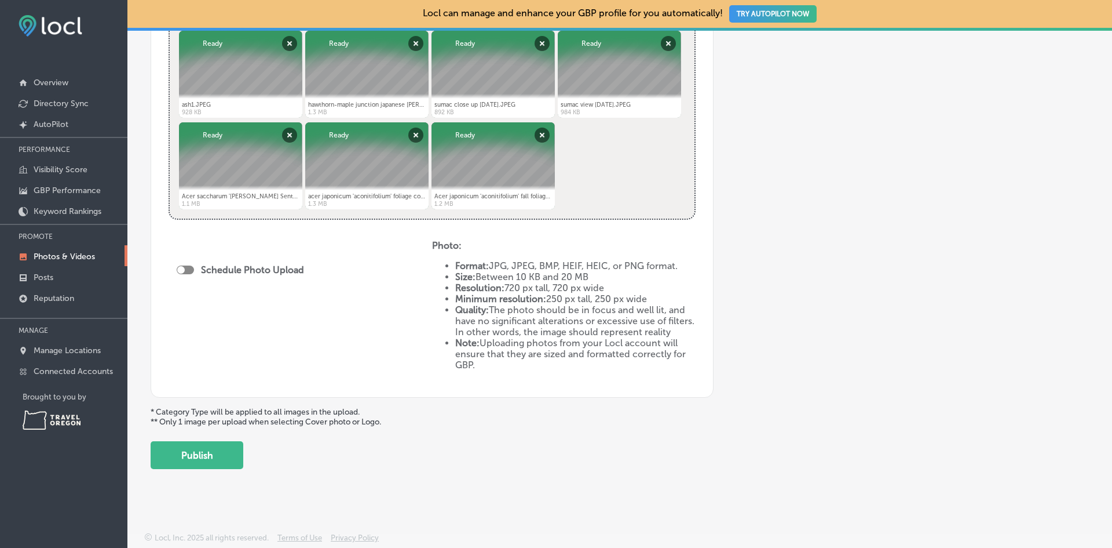
scroll to position [873, 0]
click at [198, 460] on button "Publish" at bounding box center [197, 455] width 93 height 28
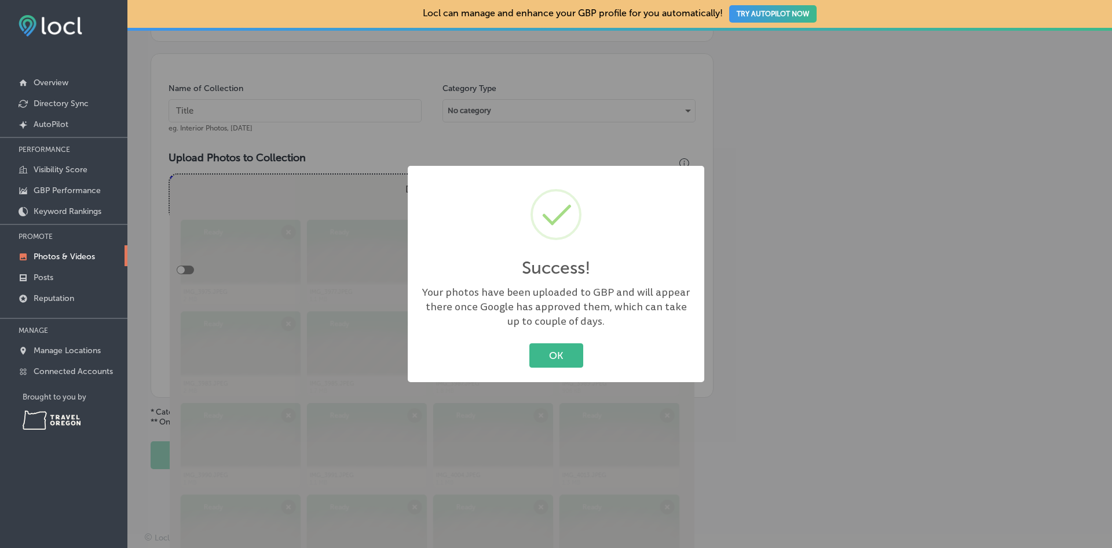
scroll to position [319, 0]
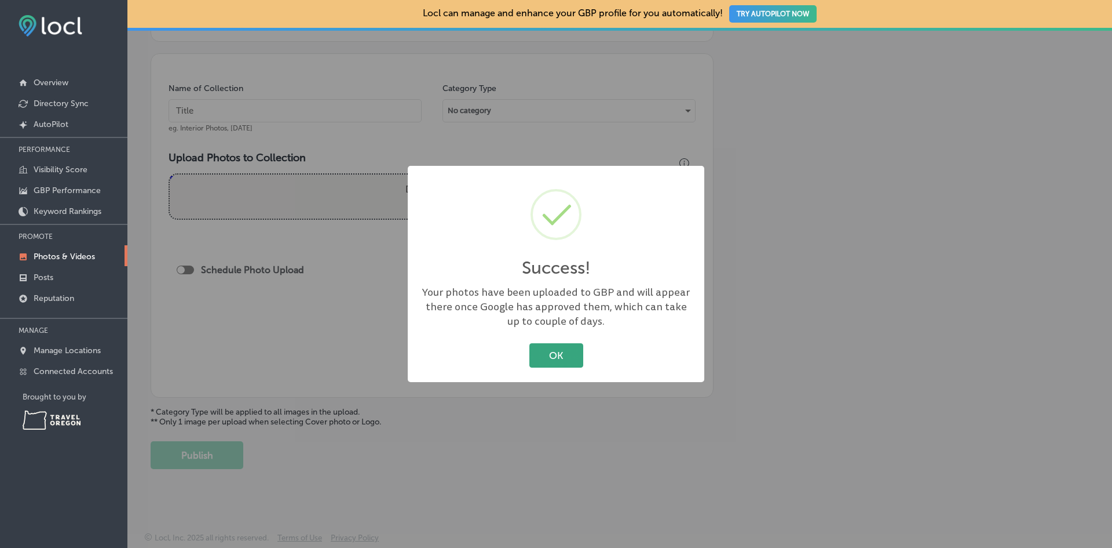
click at [556, 359] on button "OK" at bounding box center [557, 355] width 54 height 24
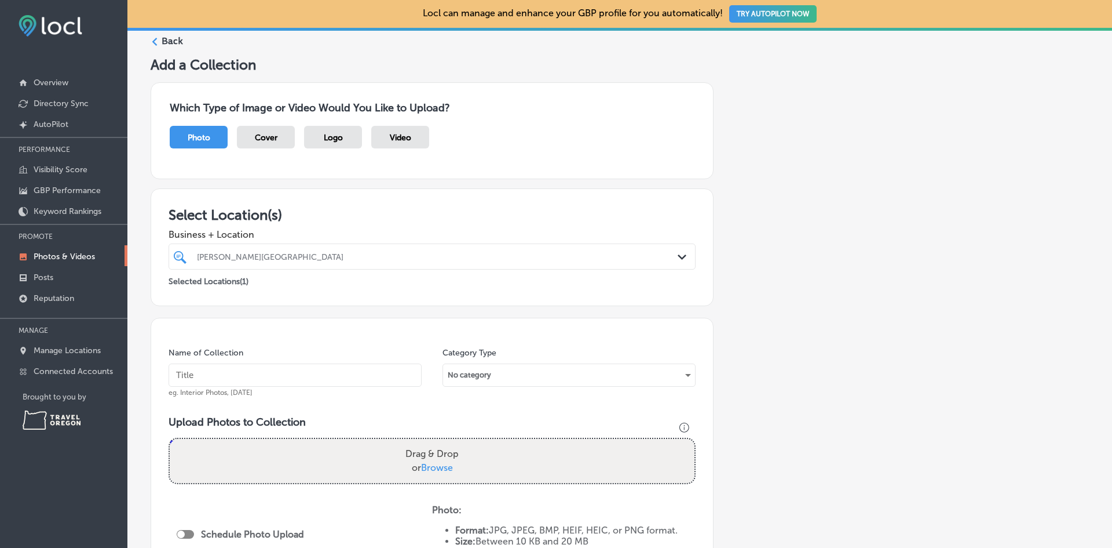
scroll to position [0, 0]
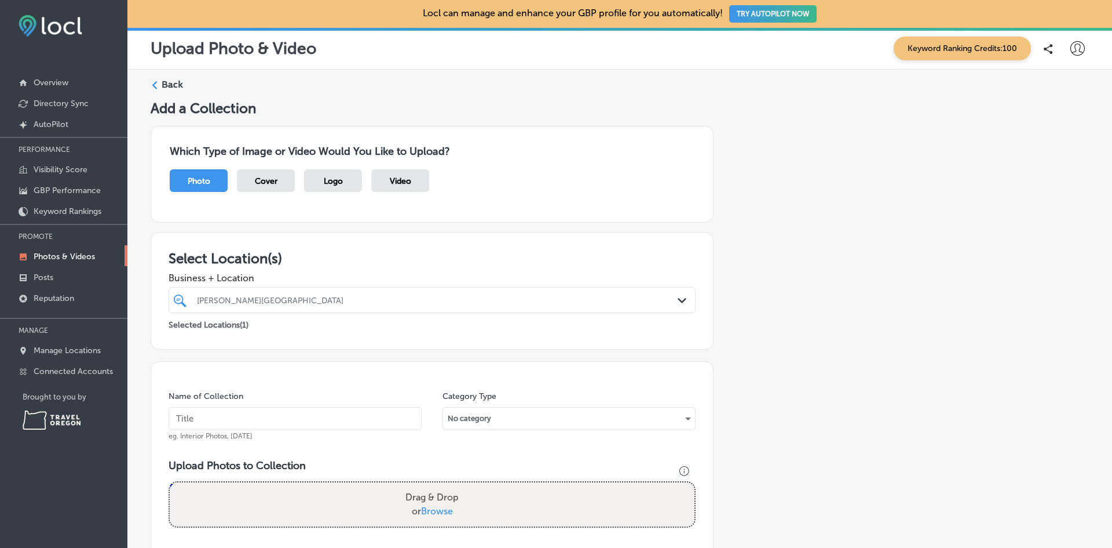
click at [268, 177] on span "Cover" at bounding box center [266, 181] width 23 height 10
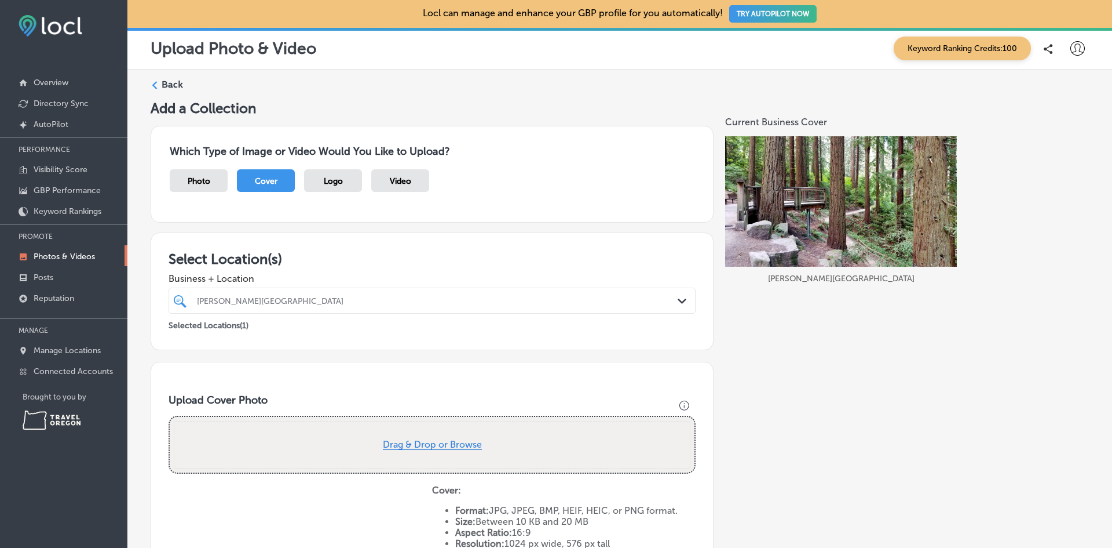
click at [447, 442] on button "Drag & Drop or Browse" at bounding box center [432, 445] width 99 height 10
click at [450, 445] on button "Drag & Drop or Browse" at bounding box center [432, 445] width 99 height 10
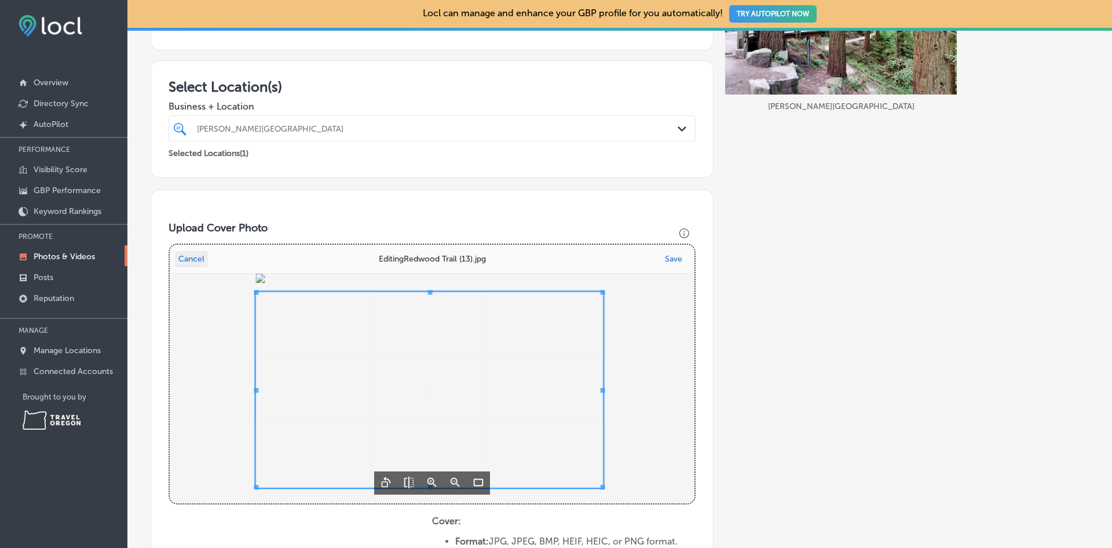
scroll to position [174, 0]
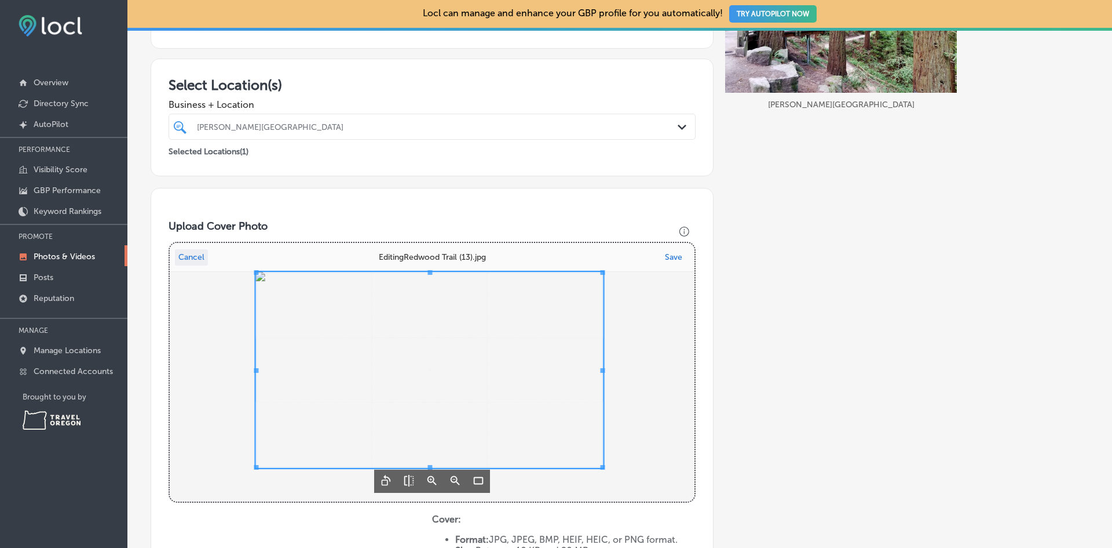
click at [533, 375] on span "Uppy Dashboard" at bounding box center [430, 370] width 348 height 196
click at [664, 257] on button "Save" at bounding box center [674, 257] width 24 height 16
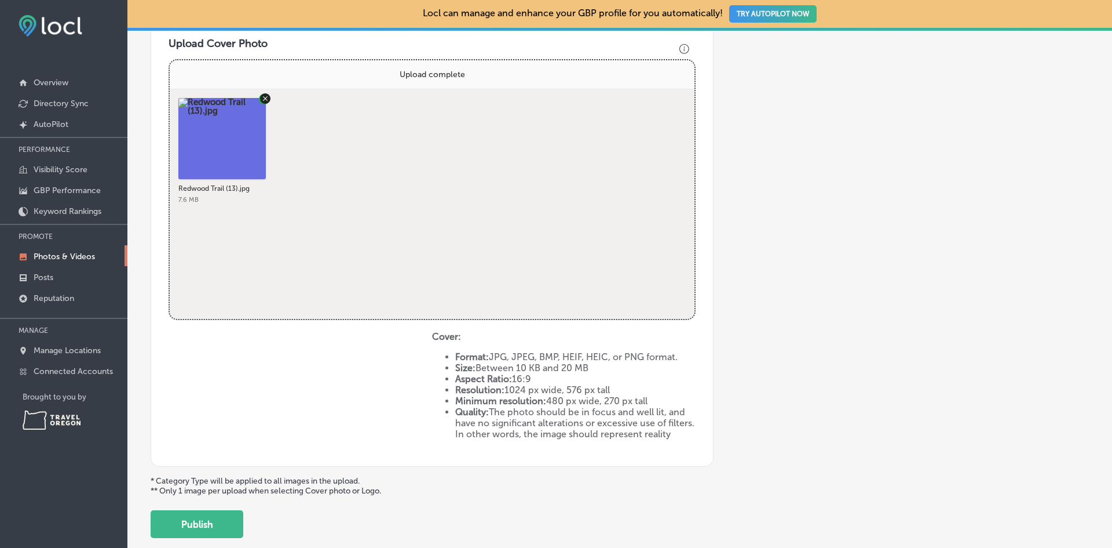
scroll to position [436, 0]
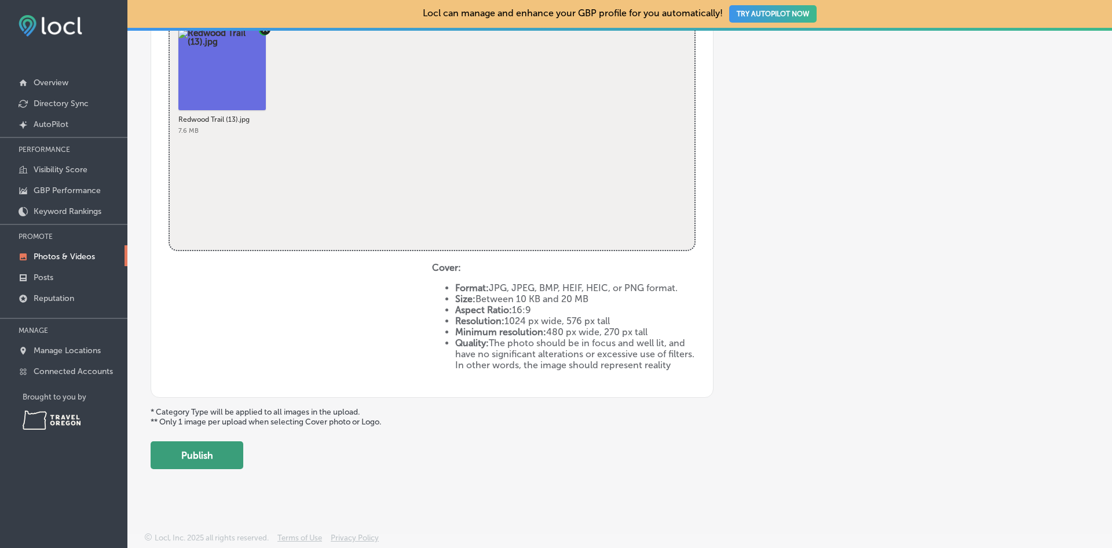
click at [209, 450] on button "Publish" at bounding box center [197, 455] width 93 height 28
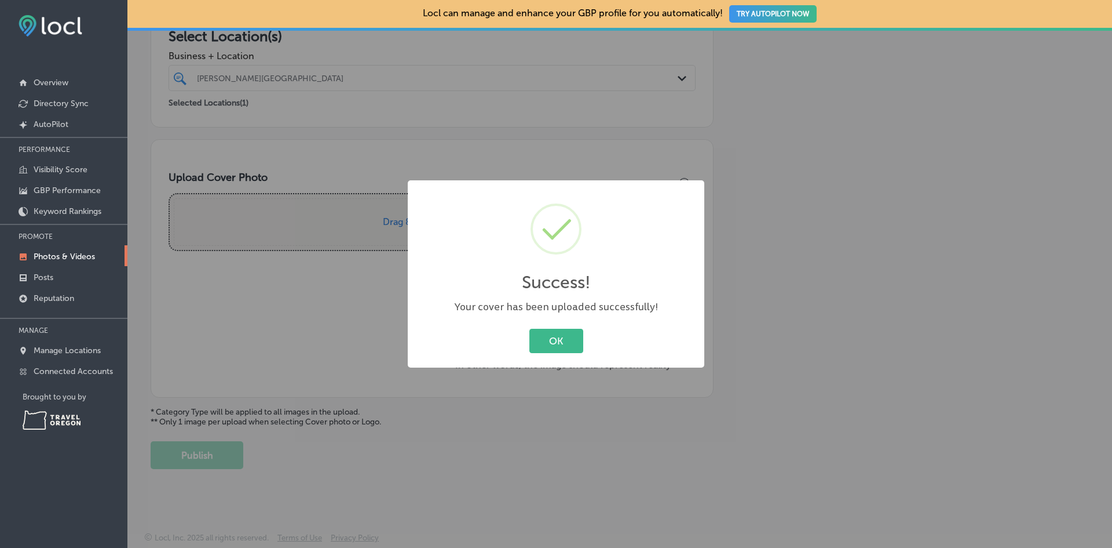
scroll to position [234, 0]
click at [542, 335] on button "OK" at bounding box center [557, 341] width 54 height 24
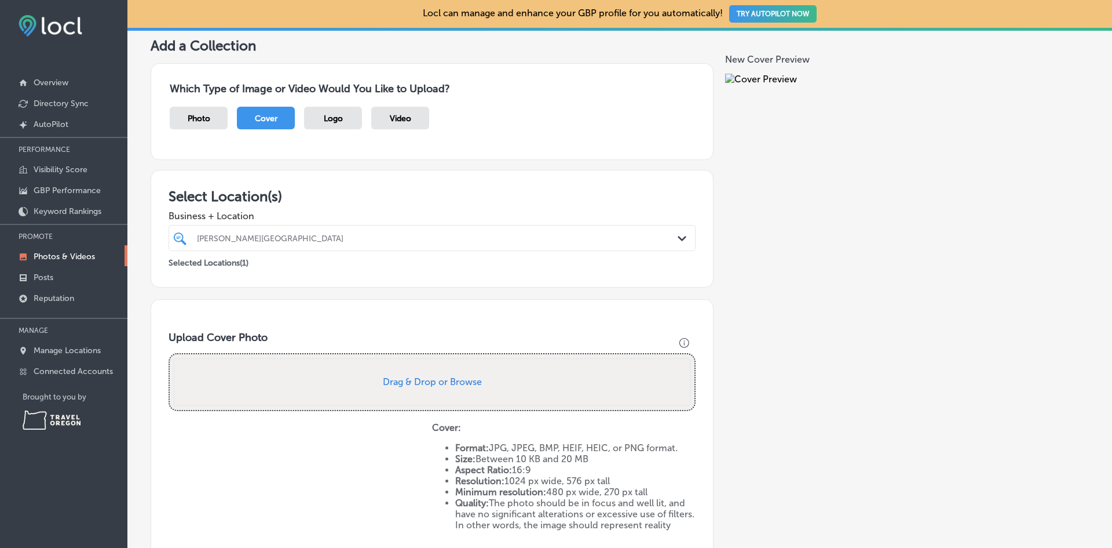
scroll to position [0, 0]
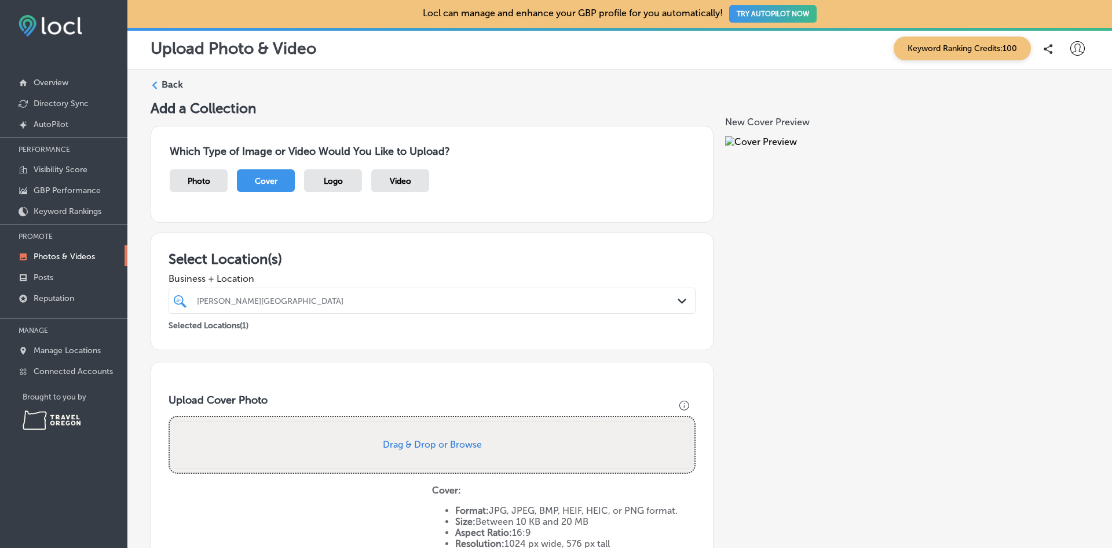
click at [345, 178] on div "Logo" at bounding box center [333, 180] width 58 height 23
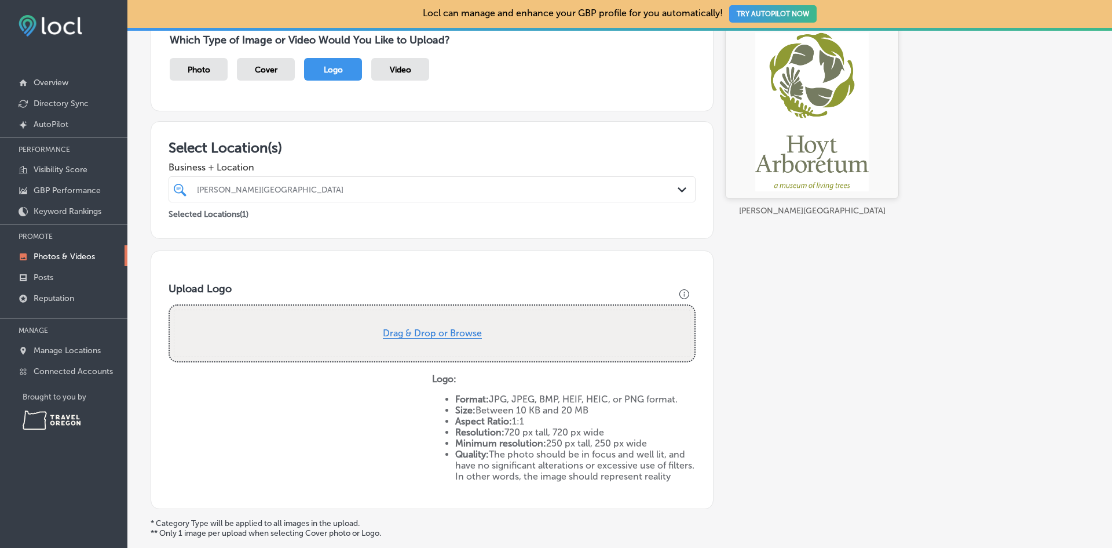
scroll to position [116, 0]
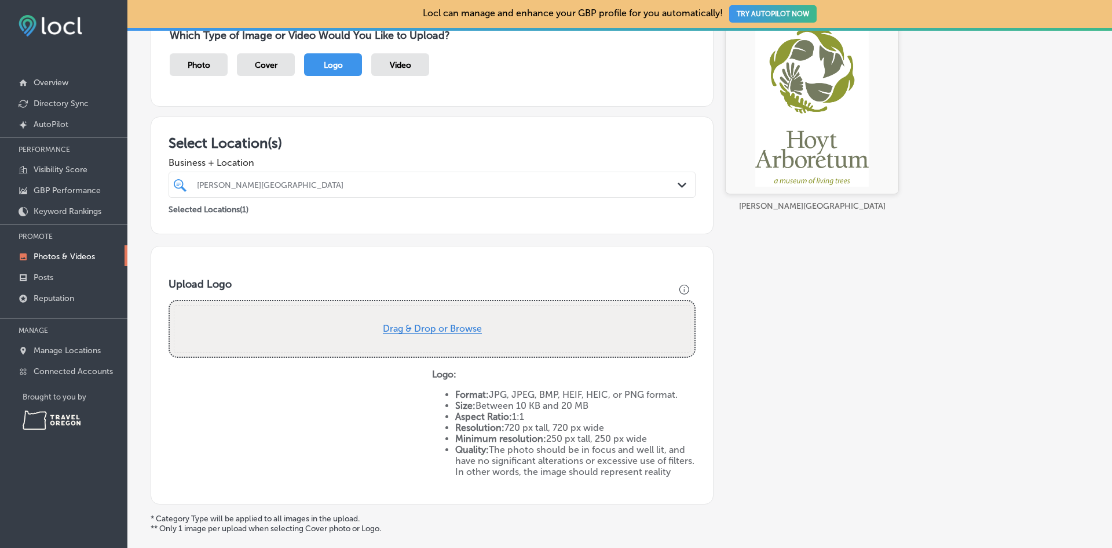
click at [406, 330] on button "Drag & Drop or Browse" at bounding box center [432, 329] width 99 height 10
click at [450, 328] on button "Drag & Drop or Browse" at bounding box center [432, 329] width 99 height 10
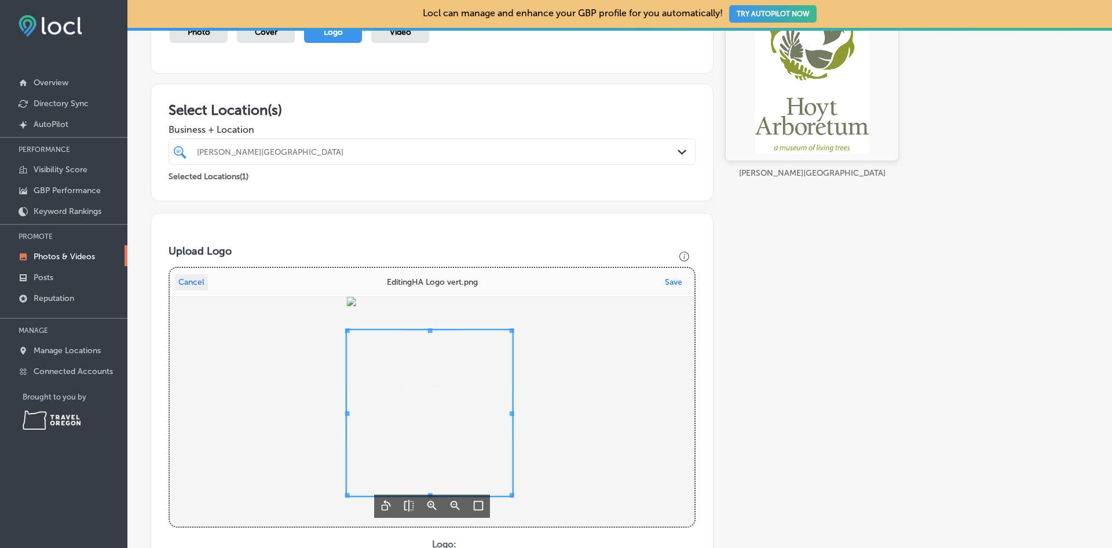
scroll to position [232, 0]
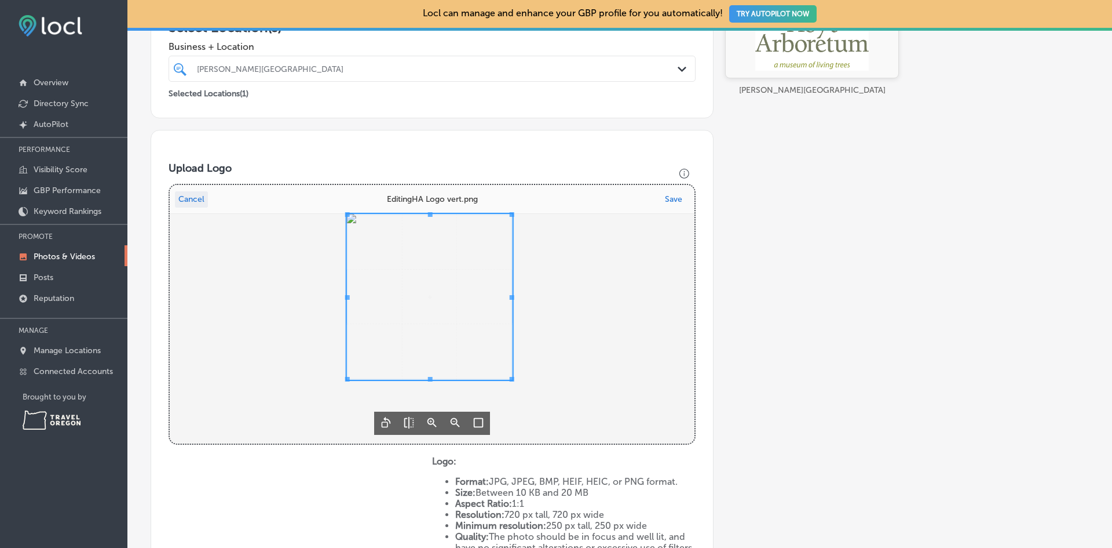
click at [454, 320] on span "Uppy Dashboard" at bounding box center [430, 297] width 166 height 166
click at [571, 446] on div "Upload Logo Drop your files here Cancel 1 logo selected HA Logo vert.png 1.9 MB…" at bounding box center [432, 360] width 563 height 461
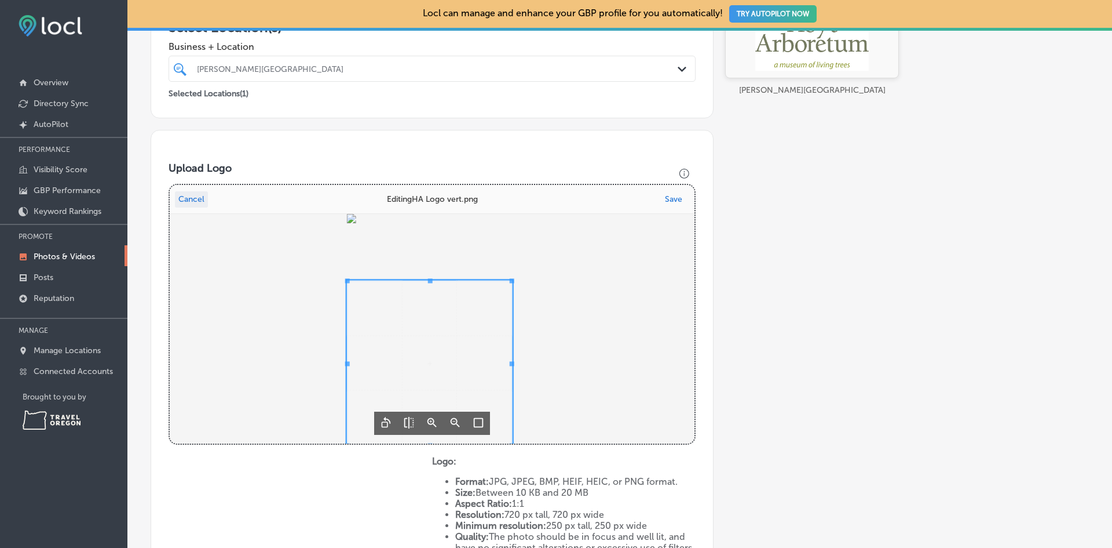
click at [405, 386] on span "Uppy Dashboard" at bounding box center [430, 363] width 166 height 166
click at [198, 199] on button "Cancel" at bounding box center [191, 199] width 33 height 16
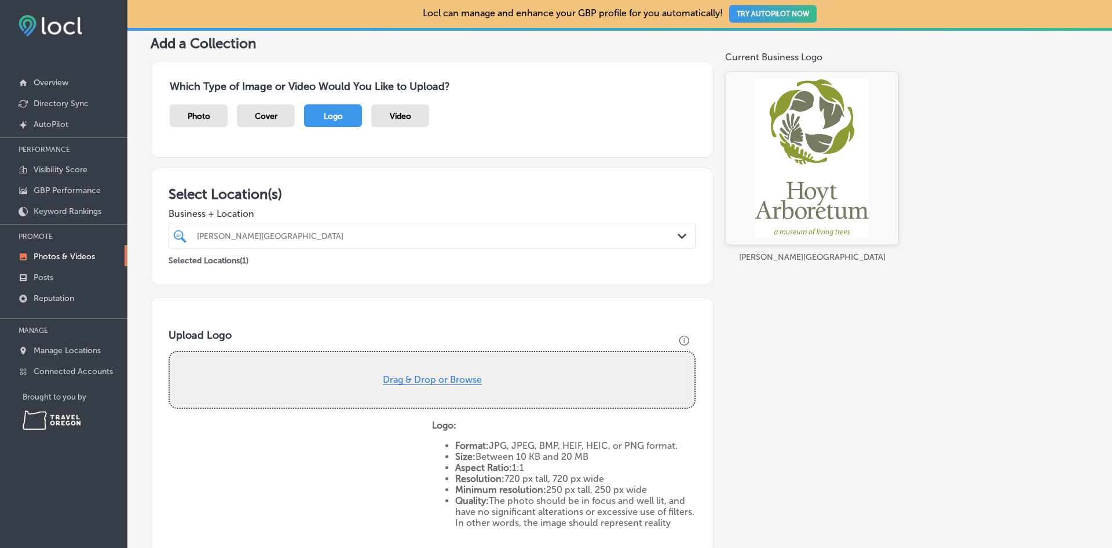
scroll to position [0, 0]
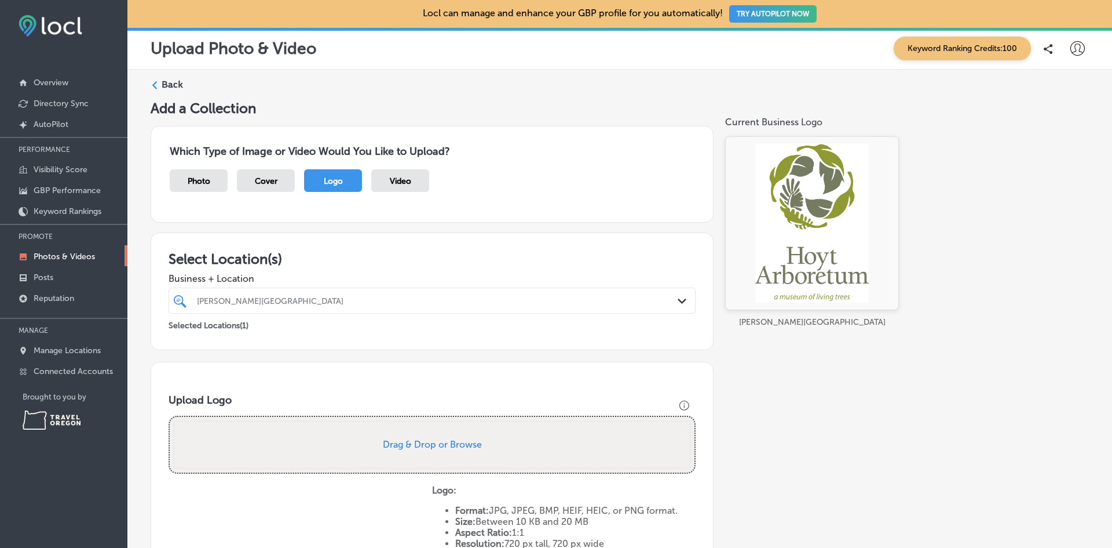
click at [169, 82] on label "Back" at bounding box center [172, 84] width 21 height 13
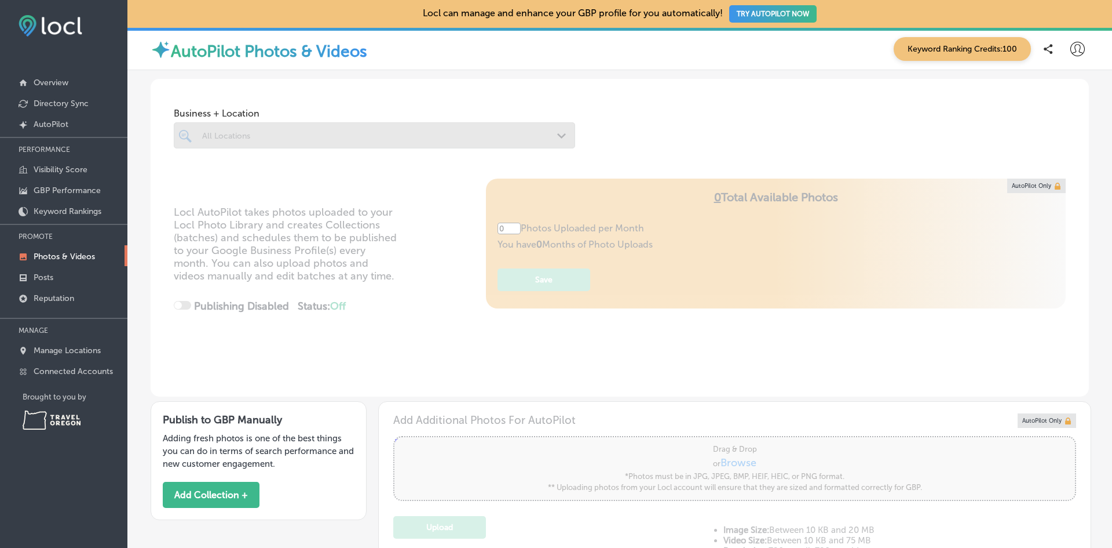
type input "5"
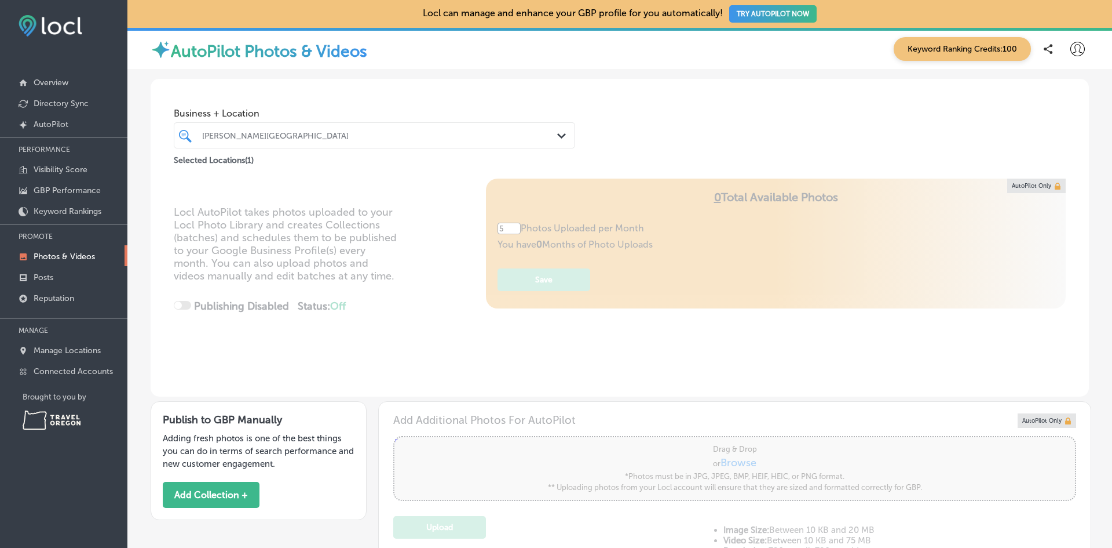
click at [722, 355] on div "Locl AutoPilot takes photos uploaded to your Locl Photo Library and creates Col…" at bounding box center [620, 287] width 939 height 218
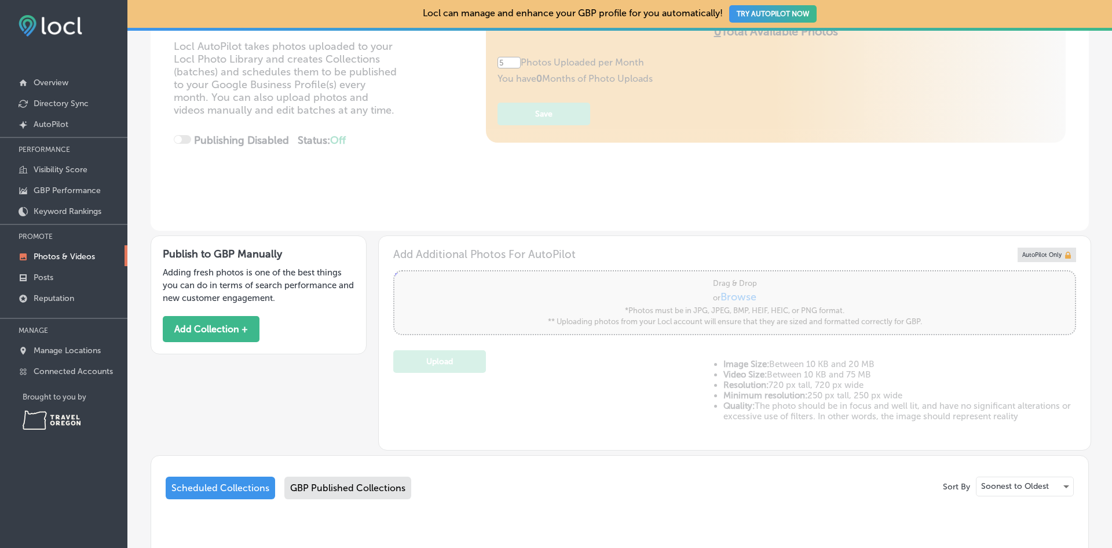
scroll to position [290, 0]
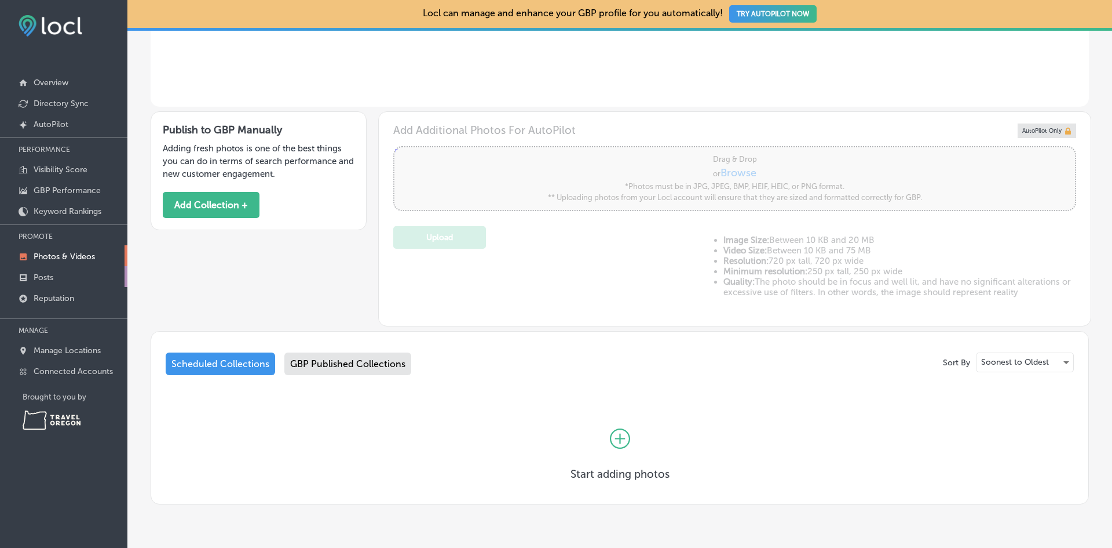
click at [44, 279] on p "Posts" at bounding box center [44, 277] width 20 height 10
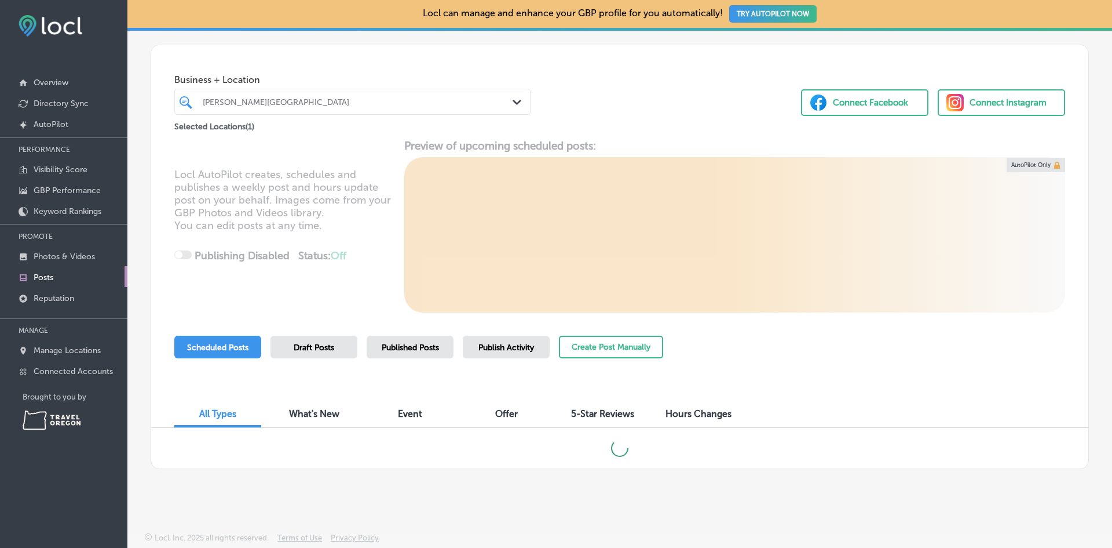
scroll to position [35, 0]
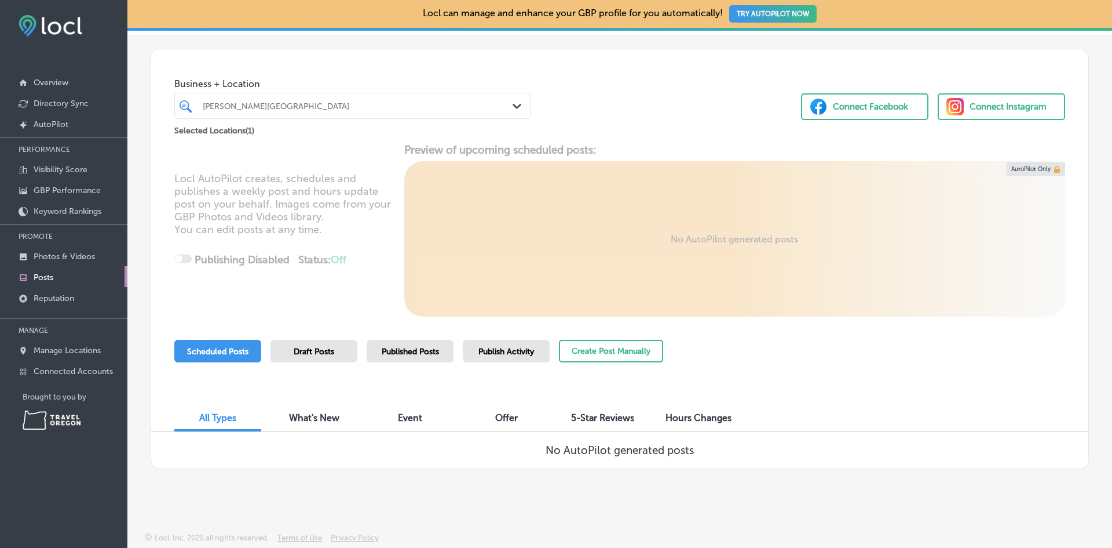
click at [417, 418] on span "Event" at bounding box center [410, 417] width 24 height 11
click at [876, 103] on div "Connect Facebook" at bounding box center [870, 106] width 75 height 17
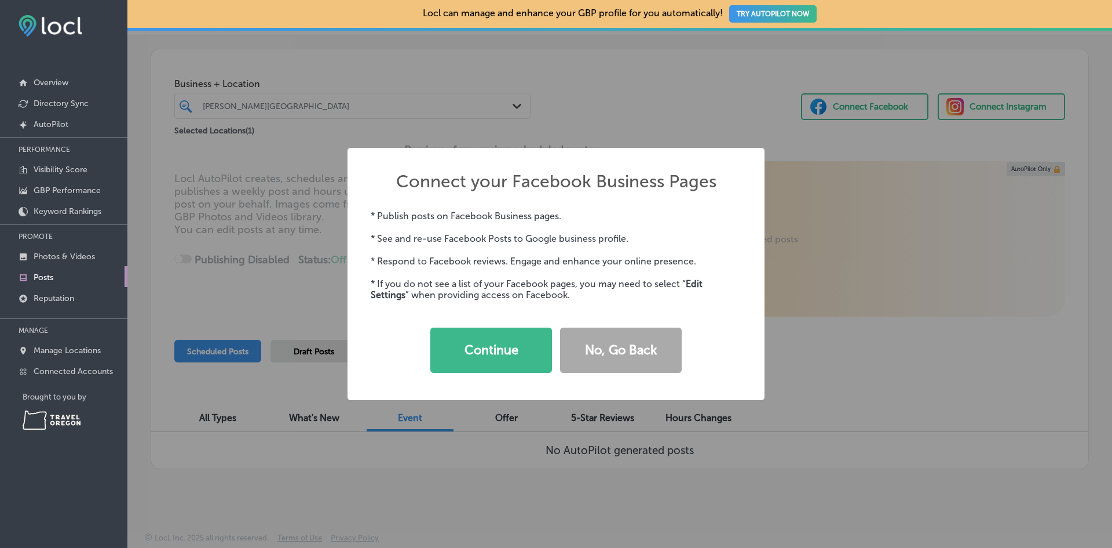
click at [873, 390] on div "Connect your Facebook Business Pages × * Publish posts on Facebook Business pag…" at bounding box center [556, 274] width 1112 height 548
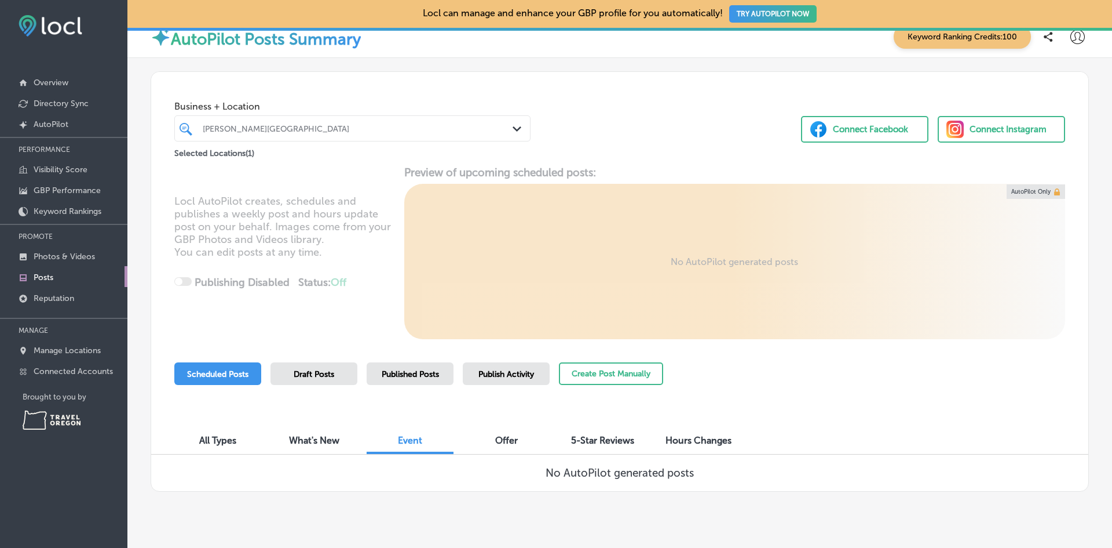
scroll to position [0, 0]
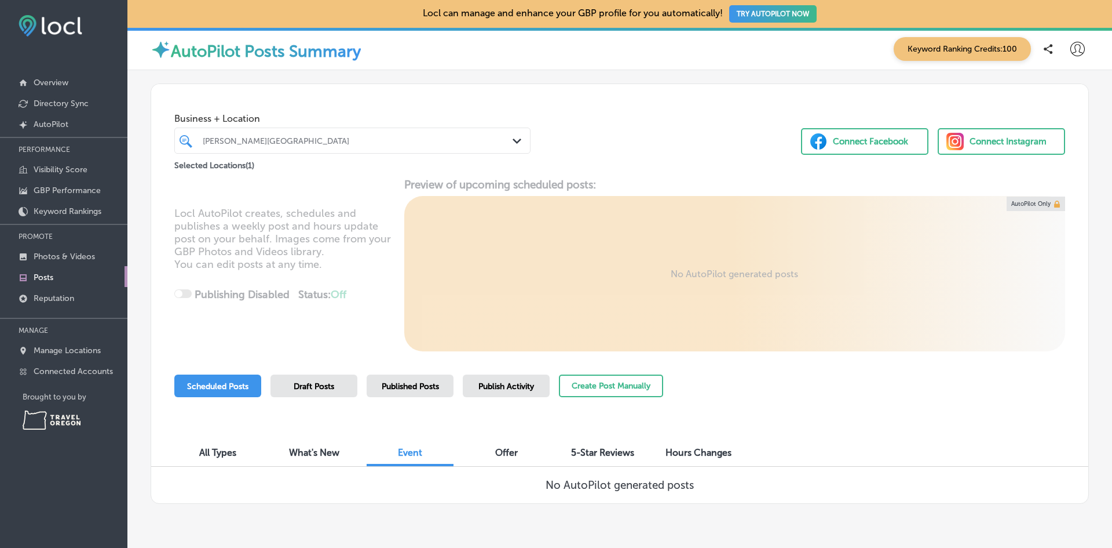
click at [873, 136] on div "Connect Facebook" at bounding box center [870, 141] width 75 height 17
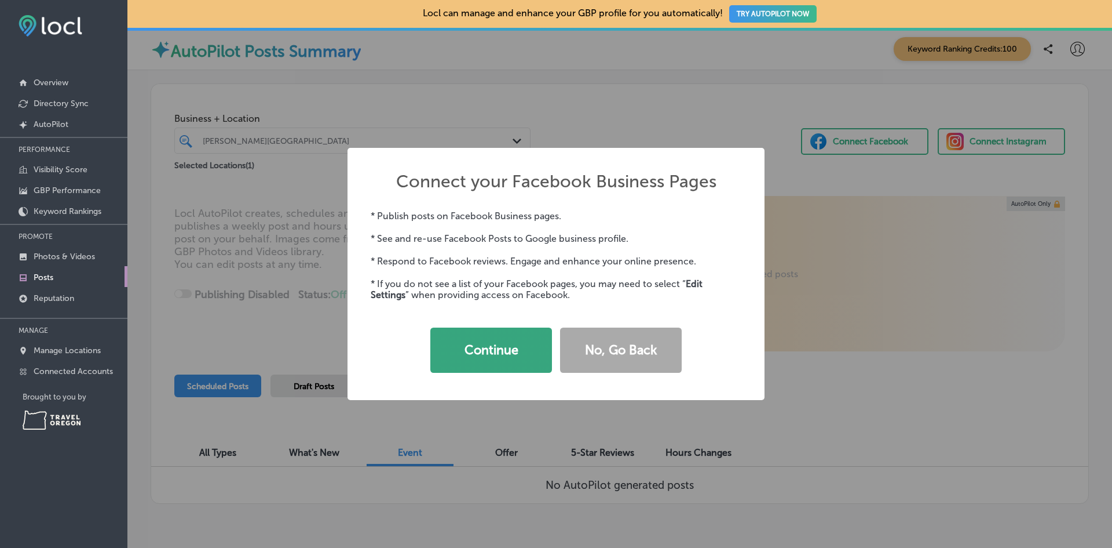
click at [488, 360] on button "Continue" at bounding box center [492, 349] width 122 height 45
